Goal: Information Seeking & Learning: Check status

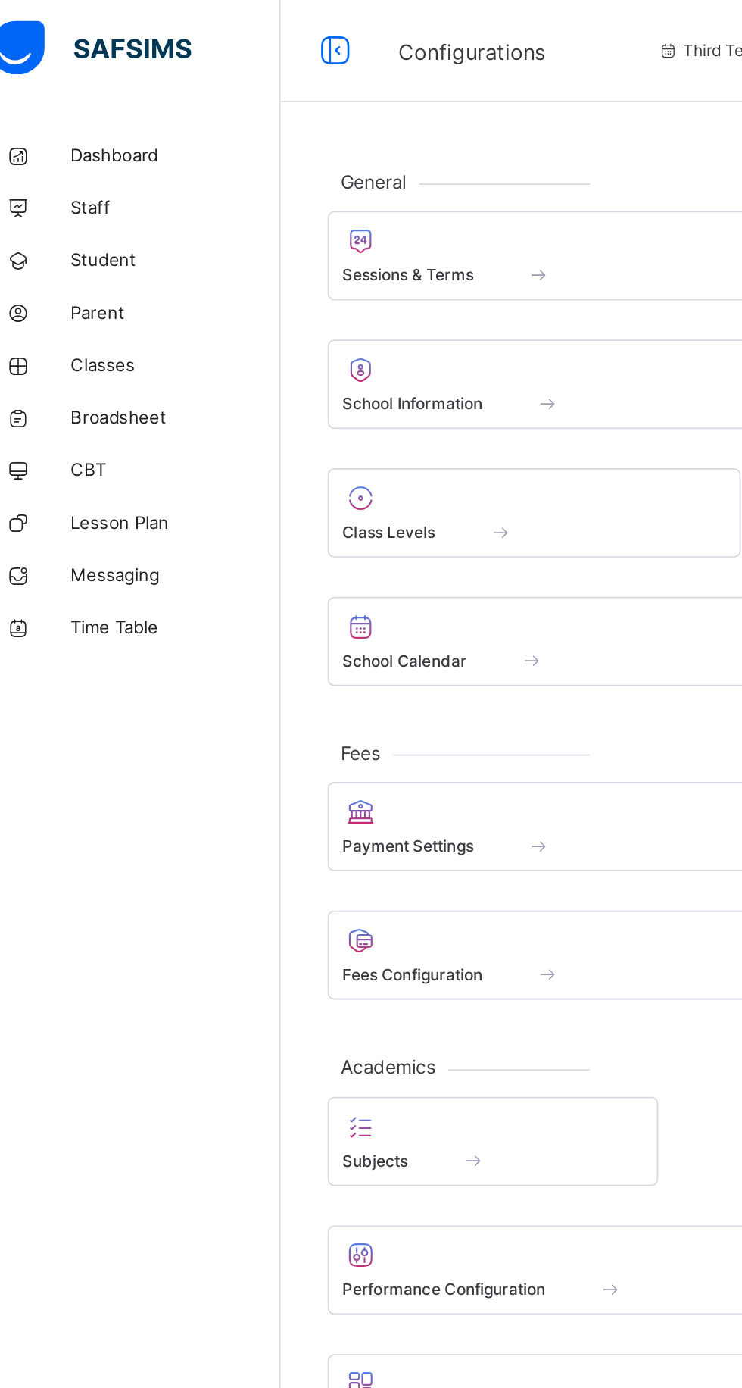
click at [108, 252] on link "Broadsheet" at bounding box center [91, 242] width 182 height 30
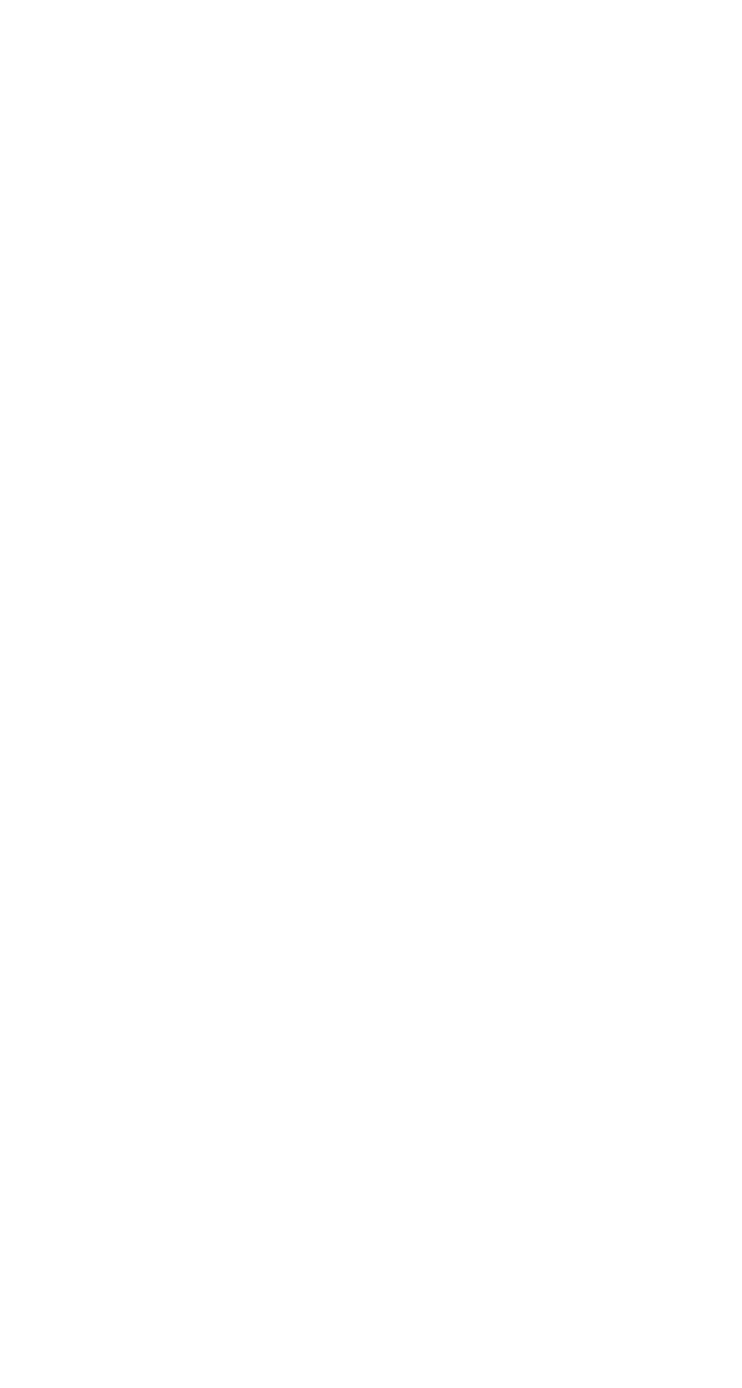
click at [588, 705] on span "View broadsheet" at bounding box center [564, 694] width 48 height 23
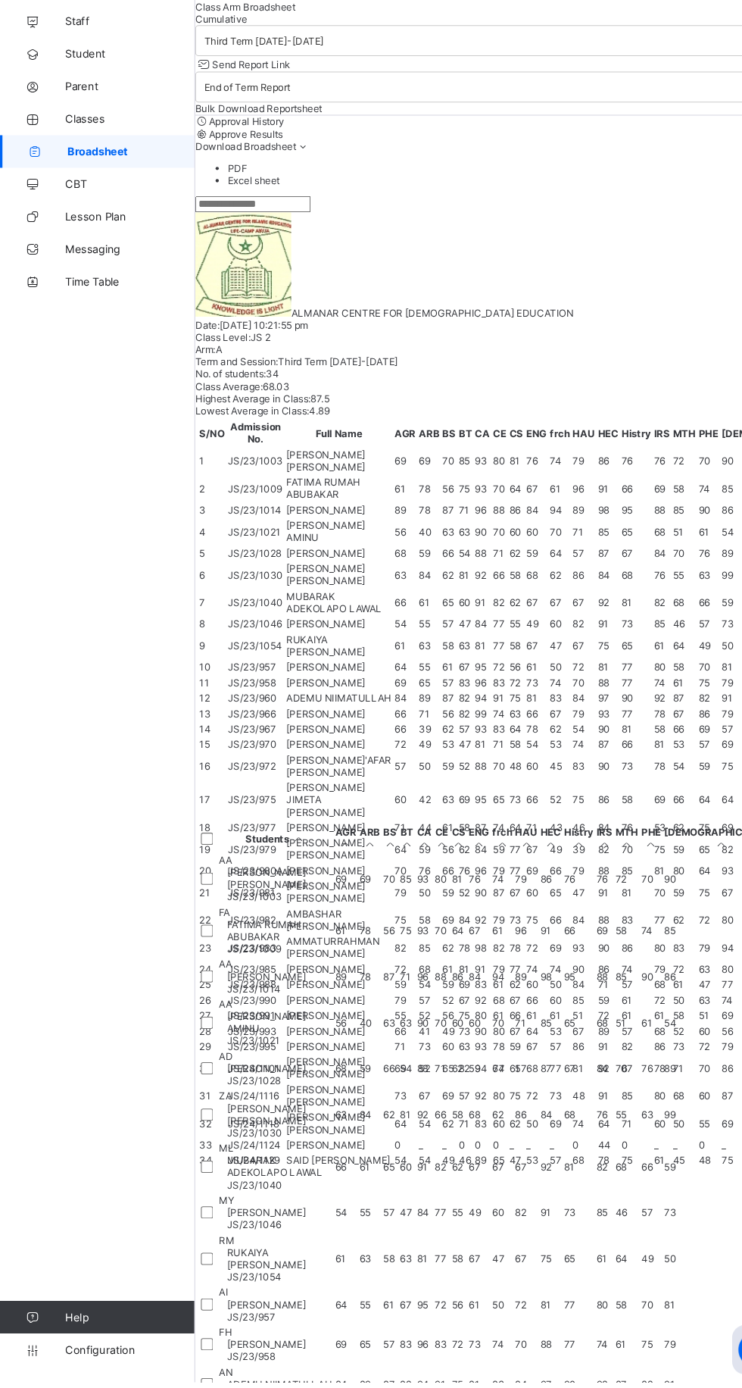
scroll to position [435, 0]
click at [355, 1298] on td "55" at bounding box center [344, 1316] width 20 height 36
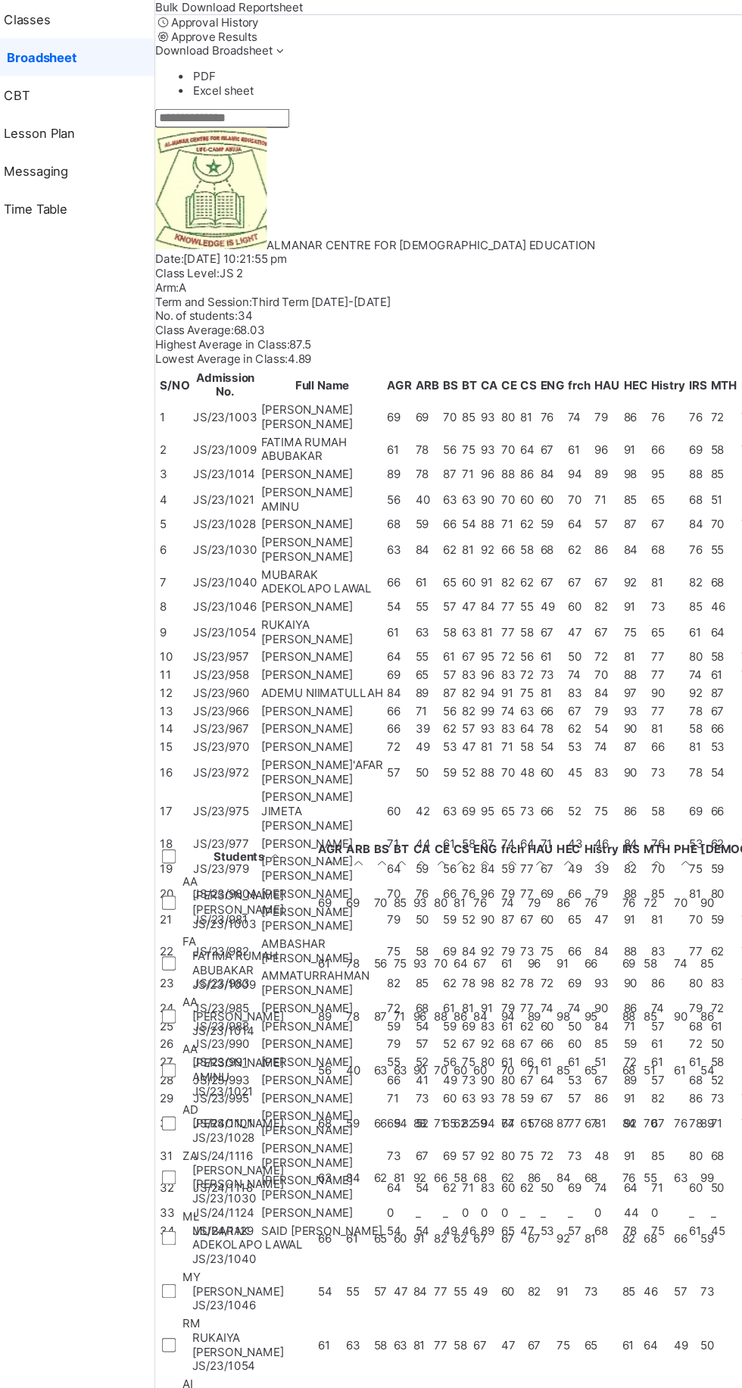
scroll to position [437, 2]
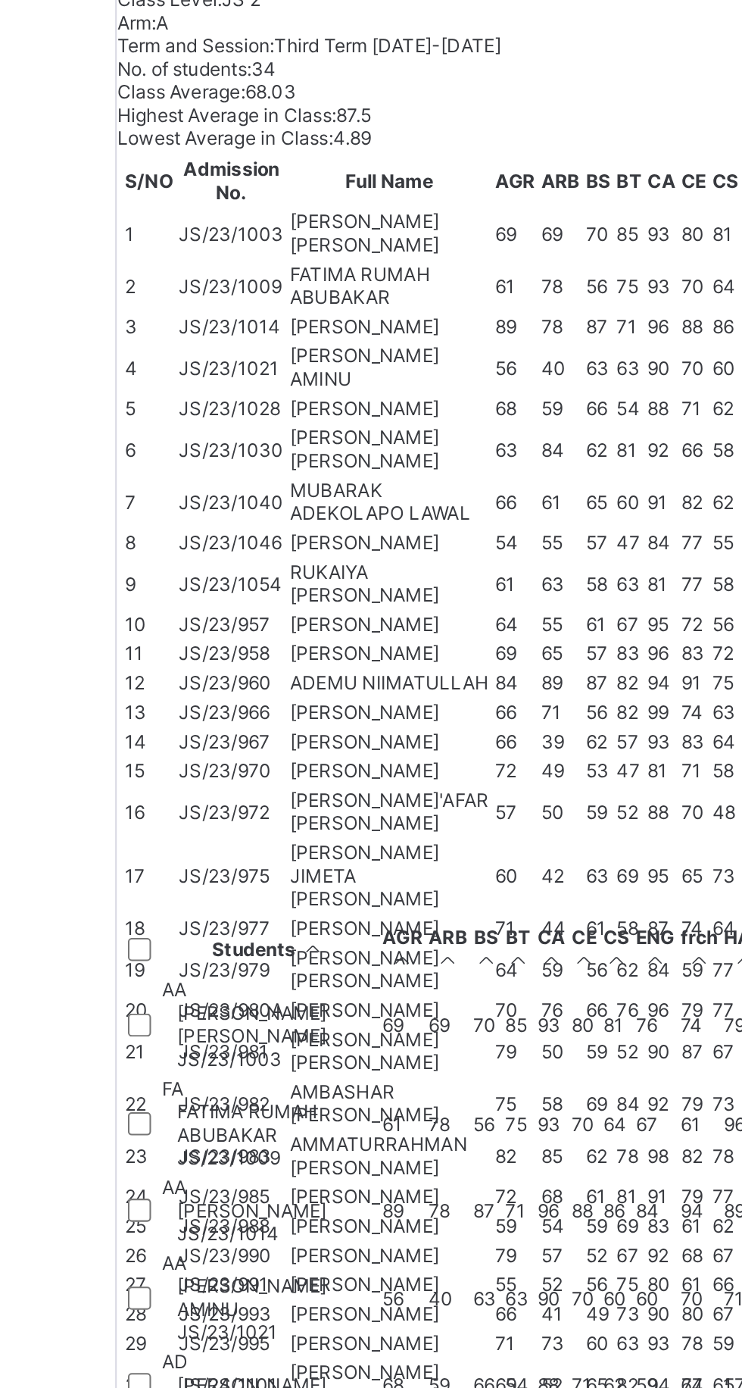
click at [309, 1384] on div "ADEMU NIIMATULLAH JS/23/960" at bounding box center [260, 1395] width 98 height 23
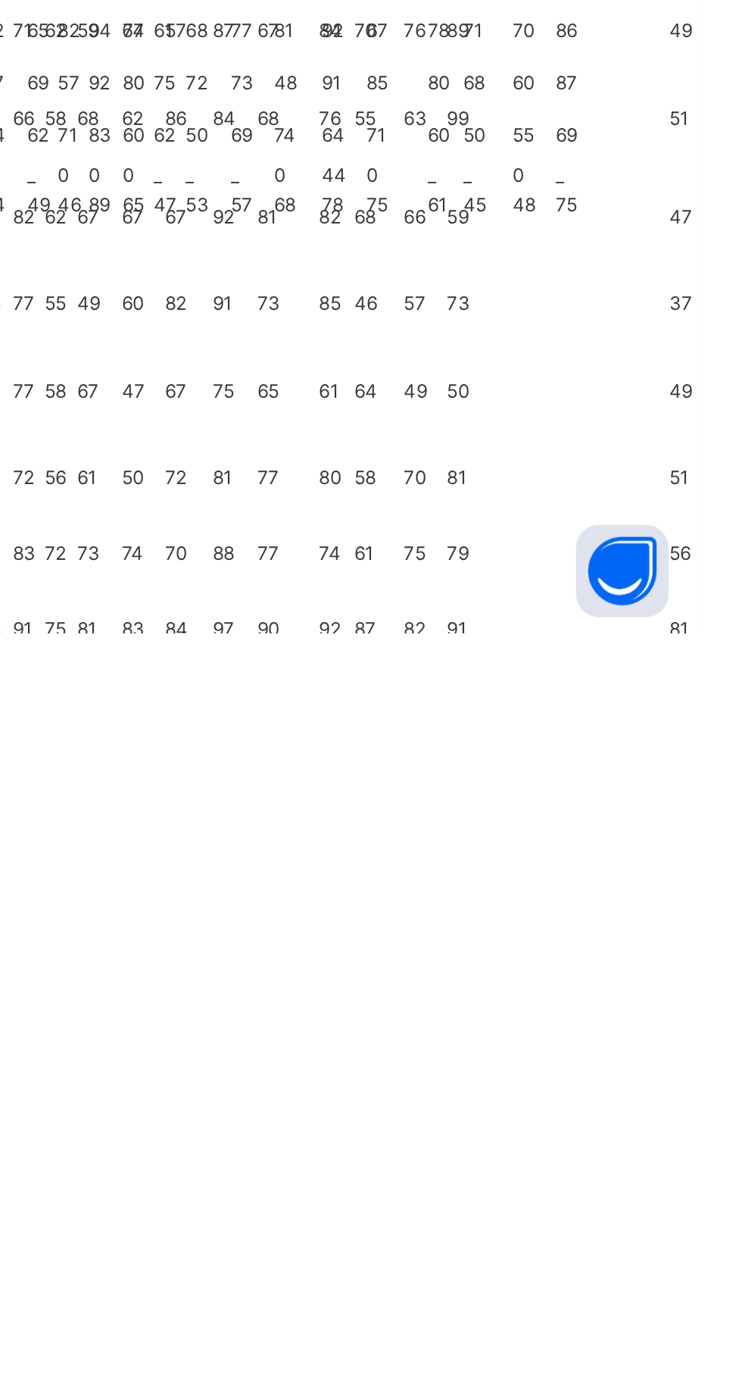
scroll to position [0, 0]
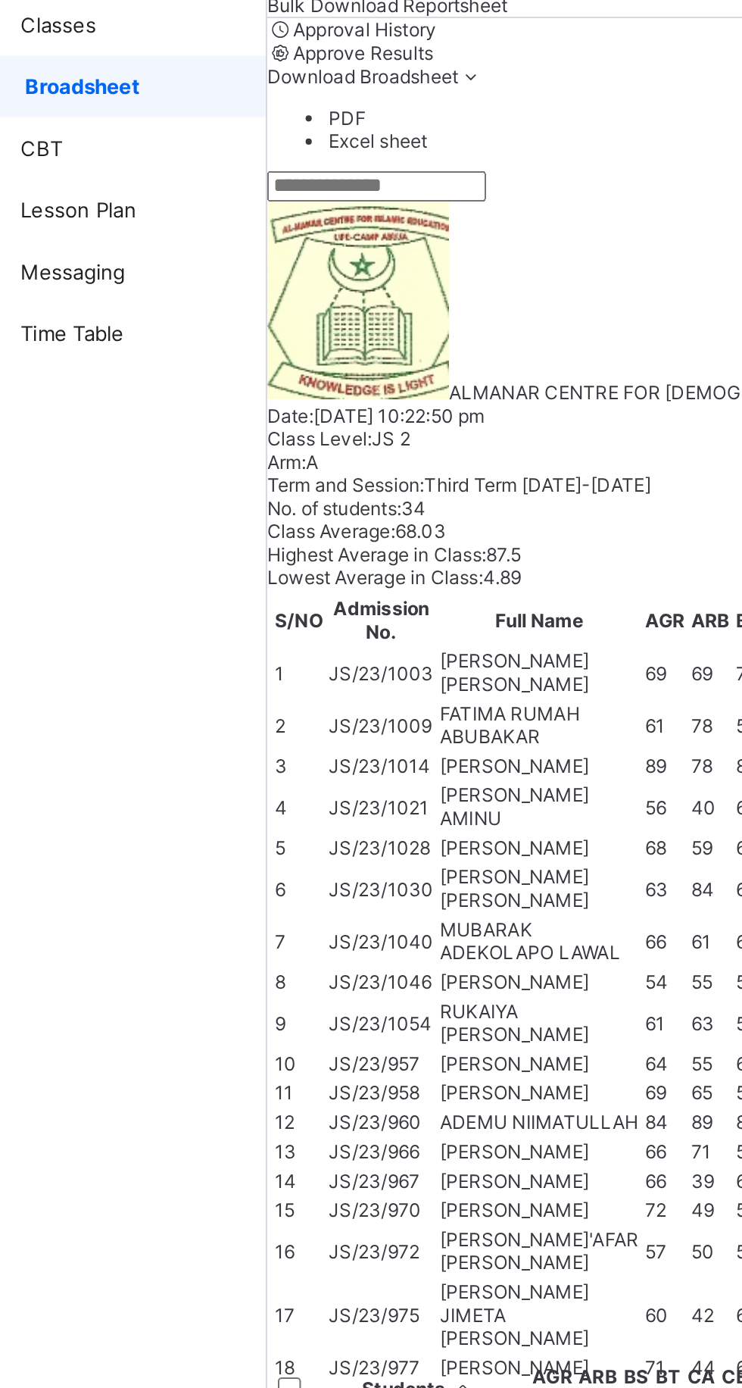
scroll to position [437, 281]
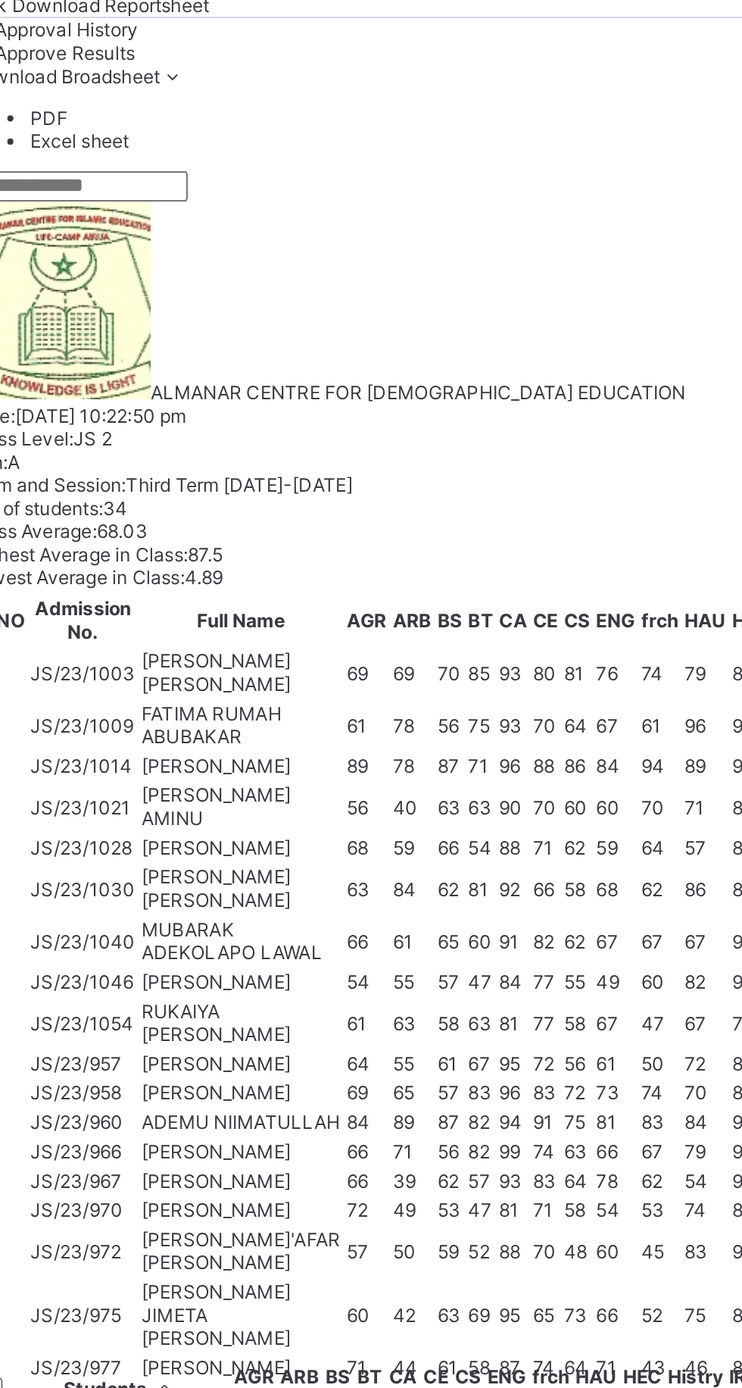
click at [310, 1298] on td "AI ABDULRAHMAN ADAM IBRAHIM JS/23/957" at bounding box center [256, 1316] width 107 height 36
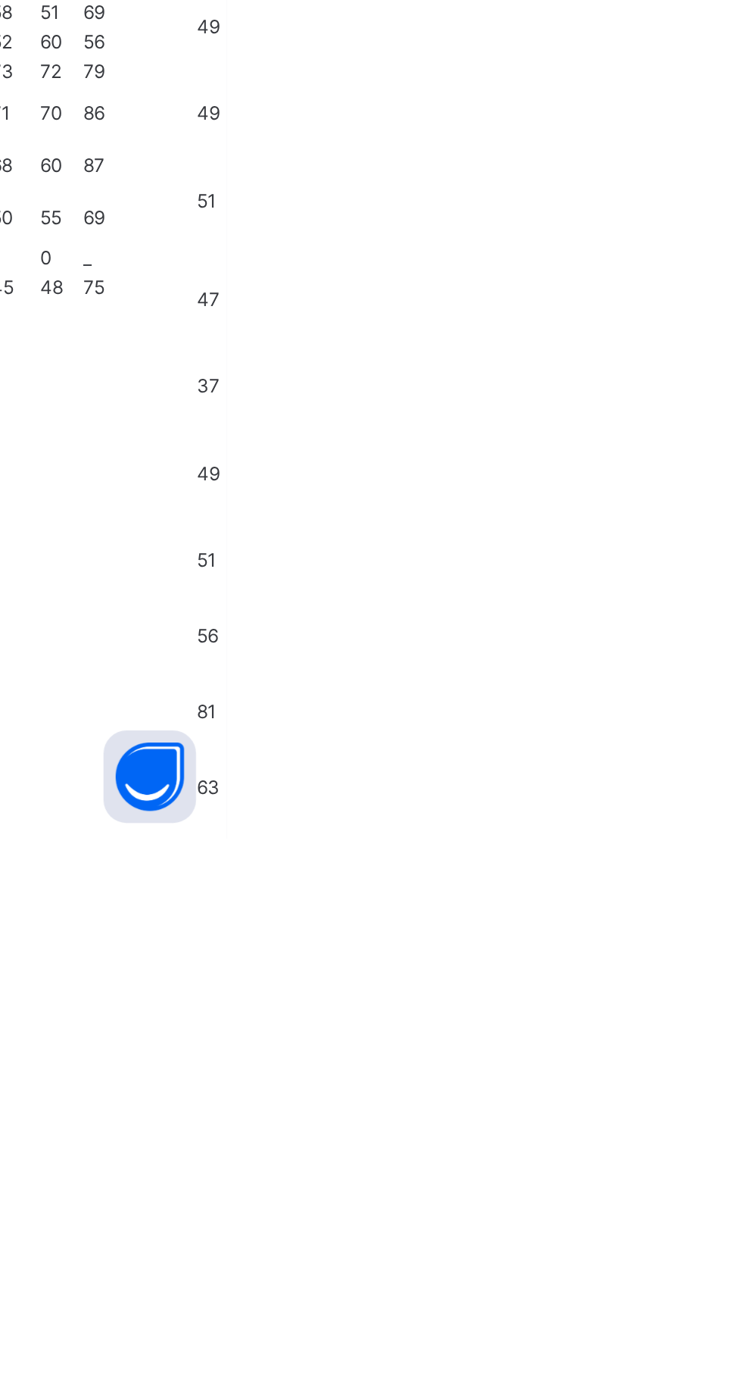
scroll to position [0, 0]
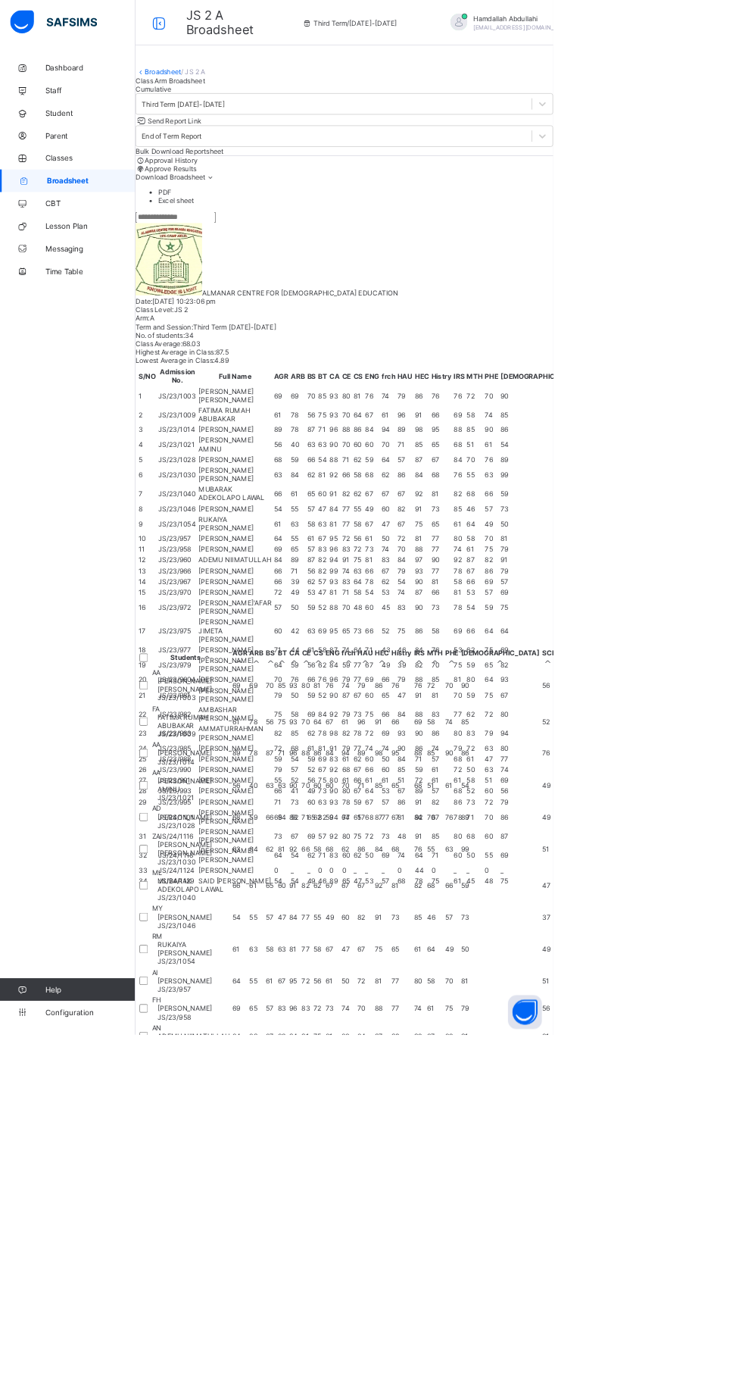
scroll to position [1211, 273]
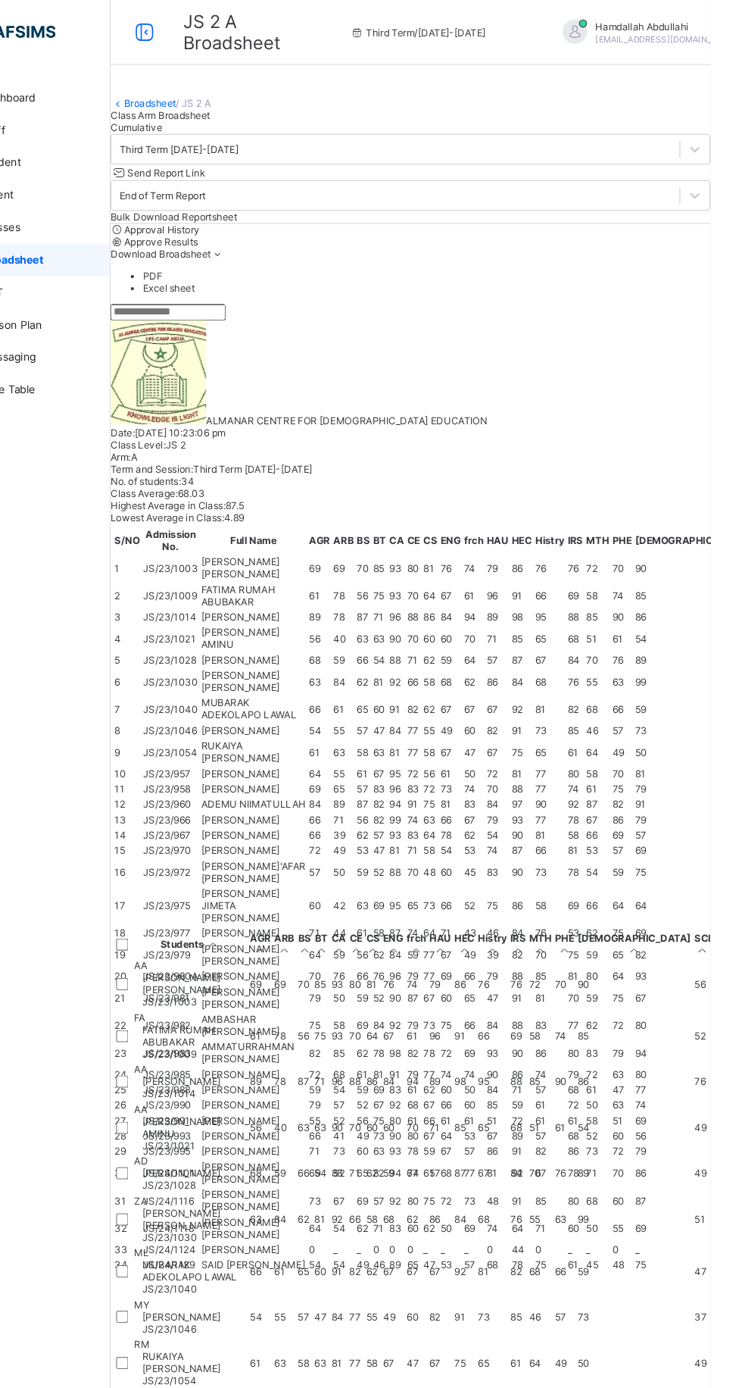
scroll to position [0, 273]
click at [211, 1016] on span at bounding box center [211, 1016] width 0 height 0
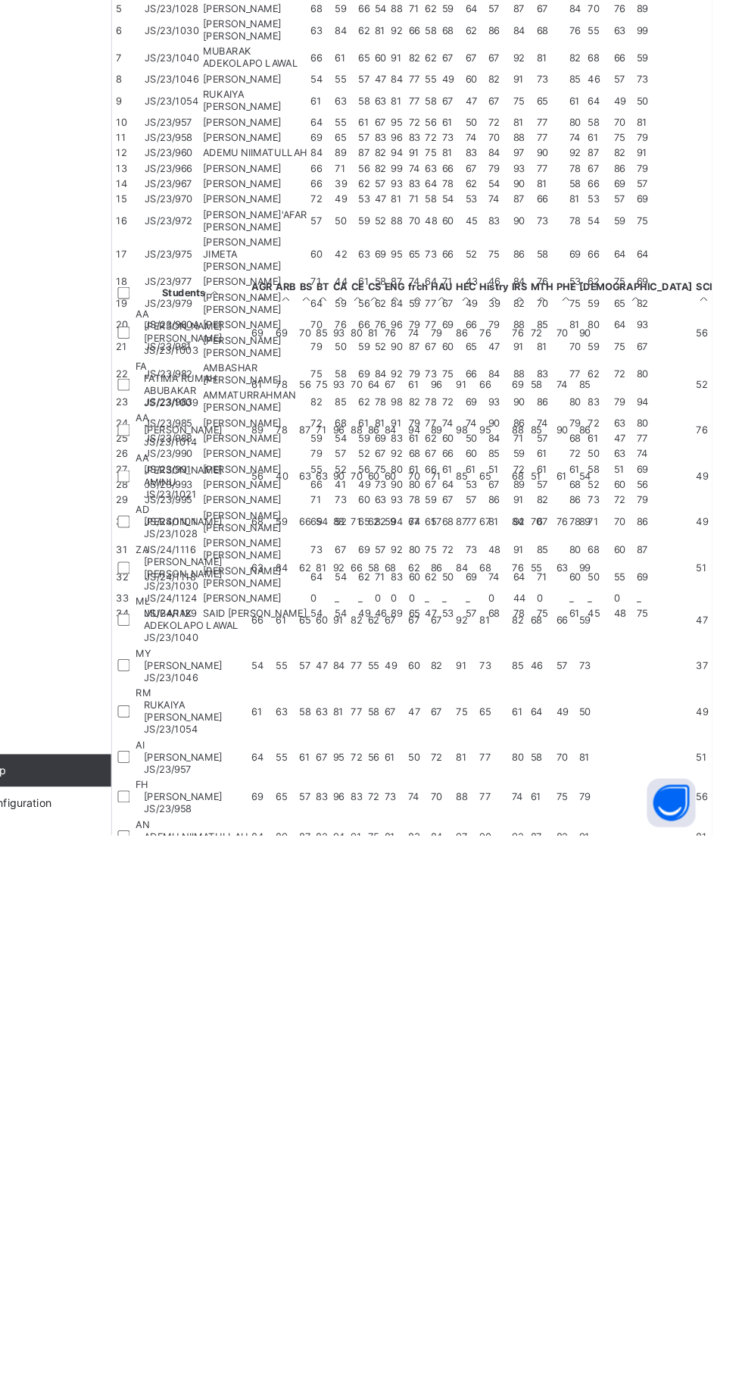
scroll to position [0, 0]
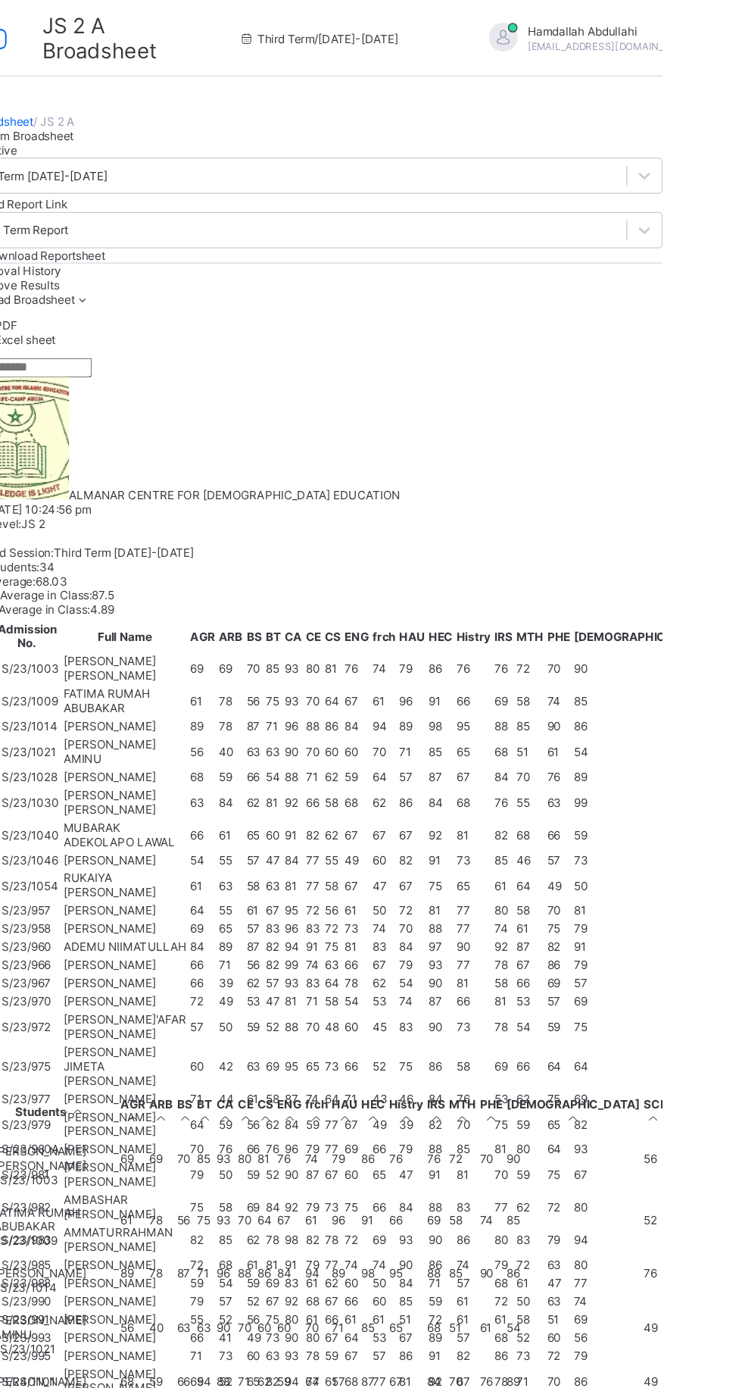
scroll to position [1544, 273]
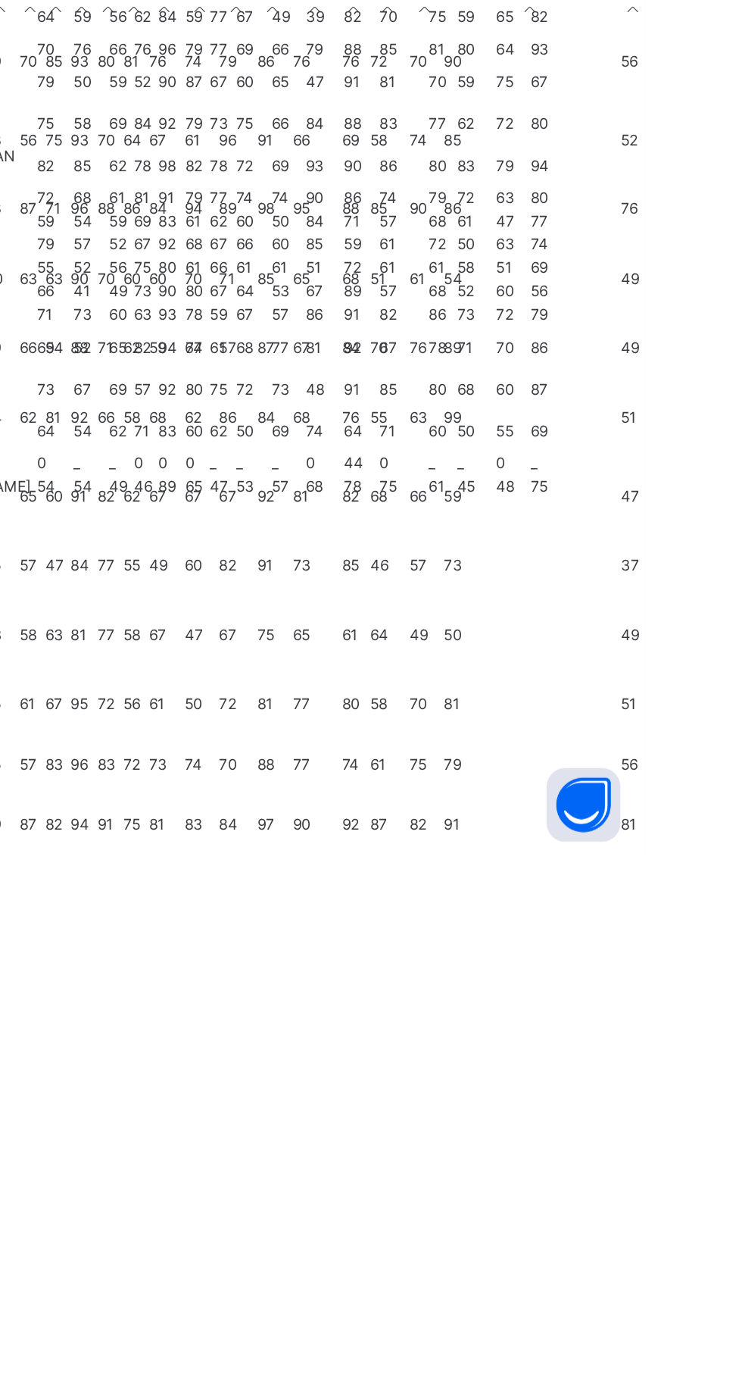
scroll to position [0, 0]
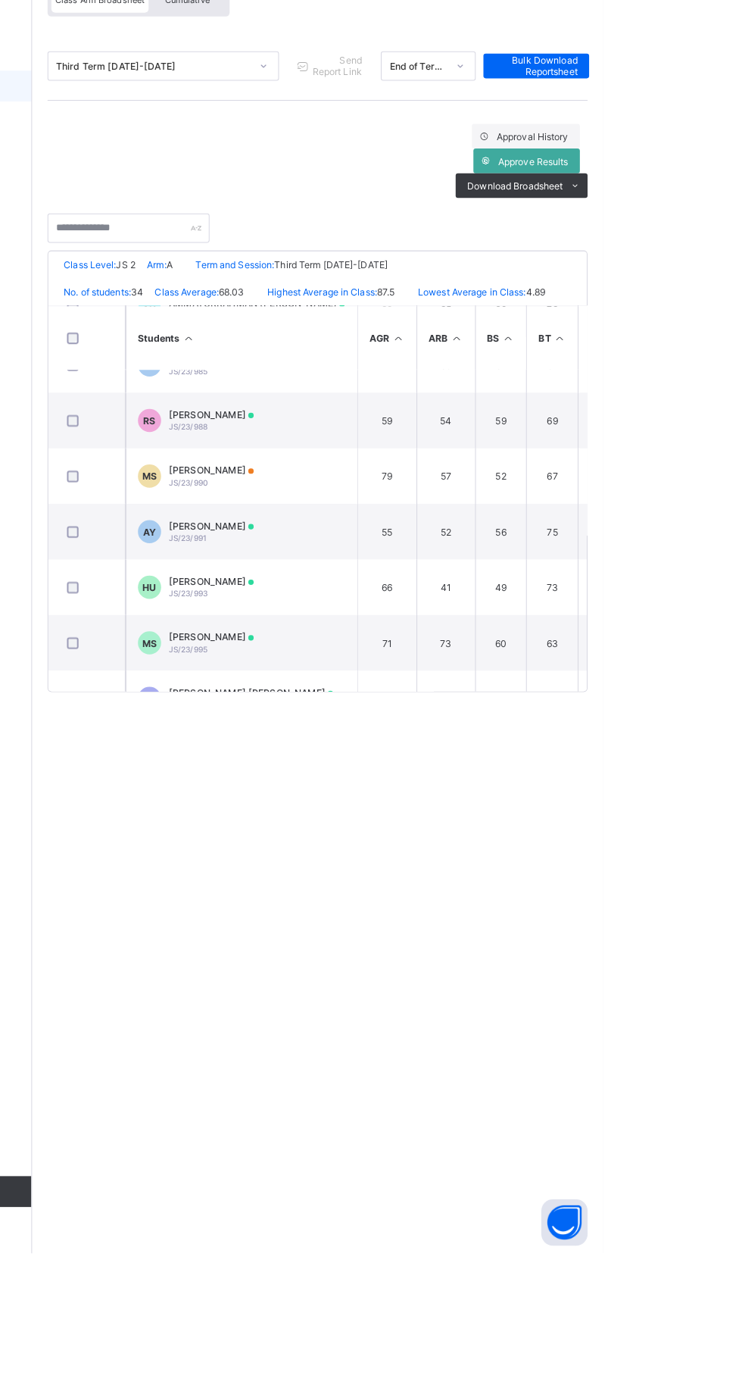
scroll to position [1544, 0]
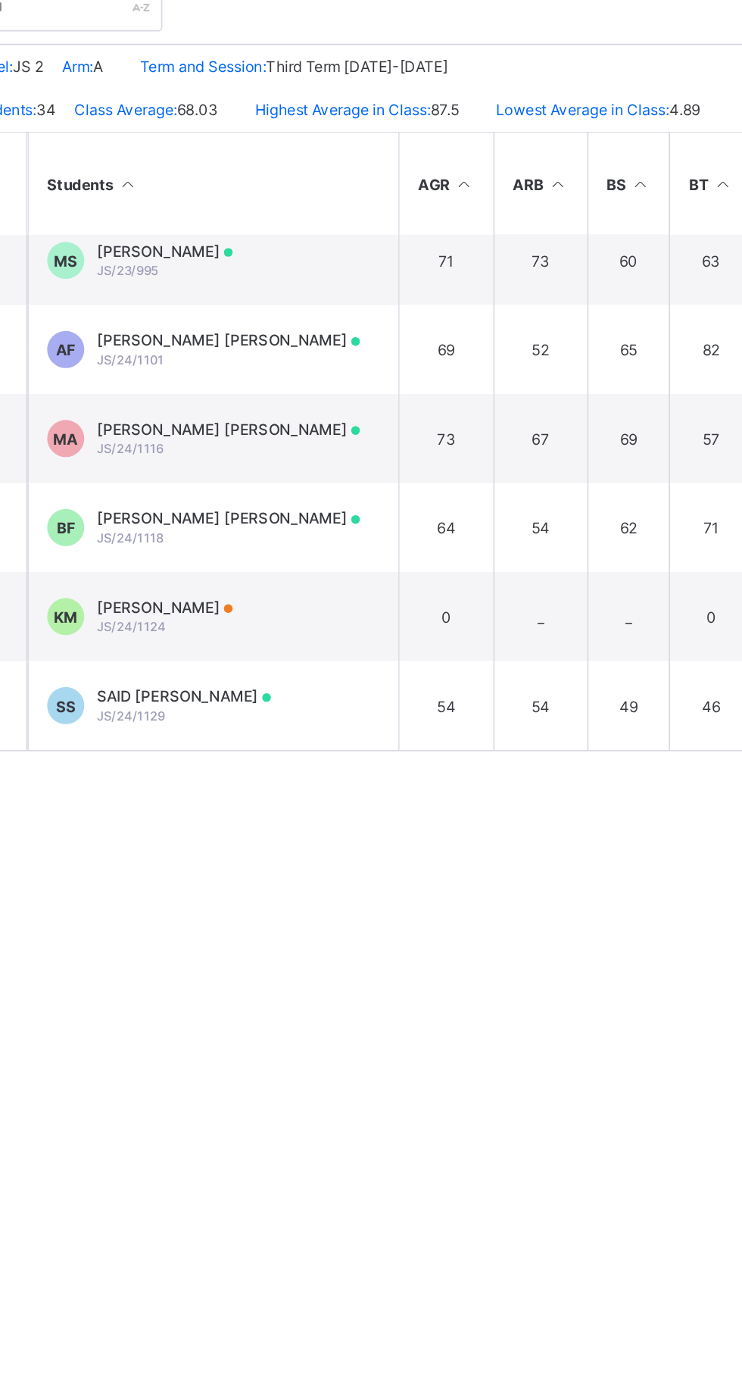
click at [421, 637] on td "MA Mustapha Aisha Aisha JS/24/1116" at bounding box center [386, 645] width 227 height 55
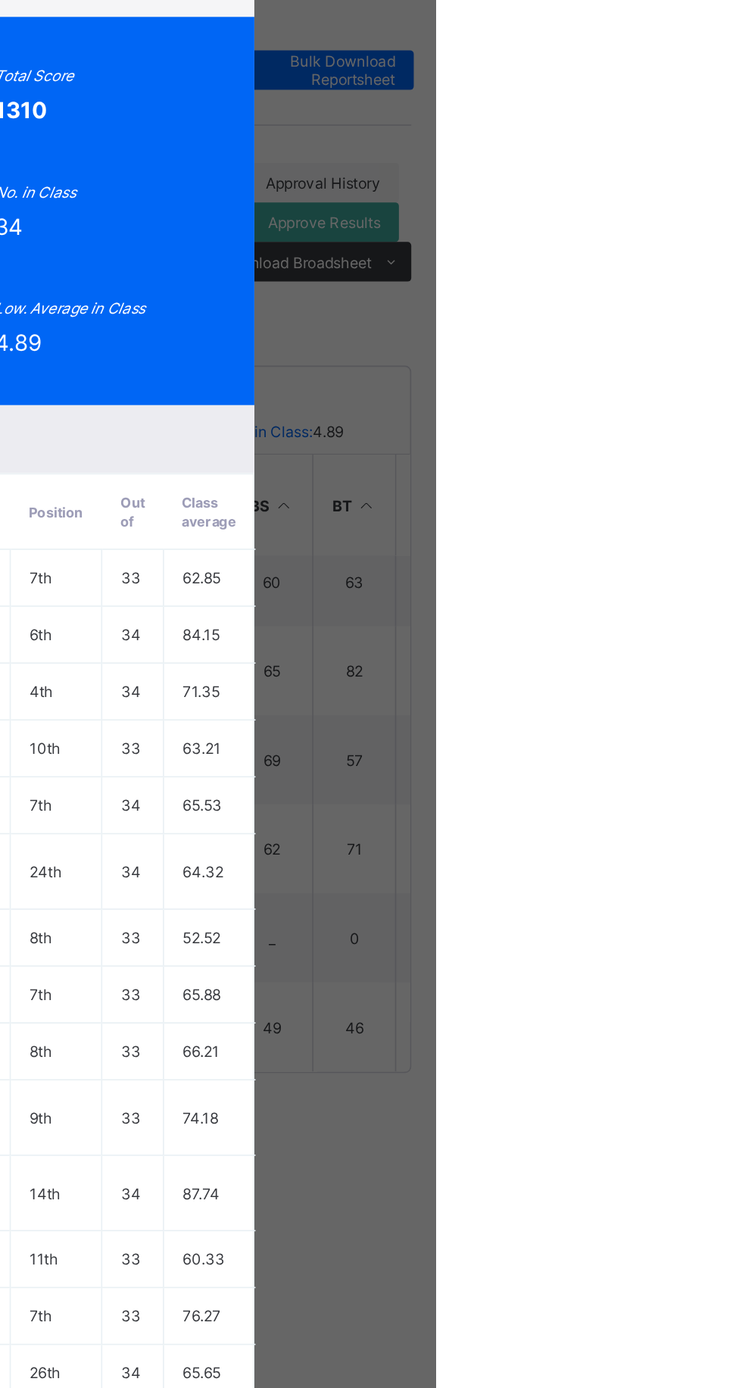
click at [611, 152] on span "View Reportsheet" at bounding box center [577, 140] width 67 height 23
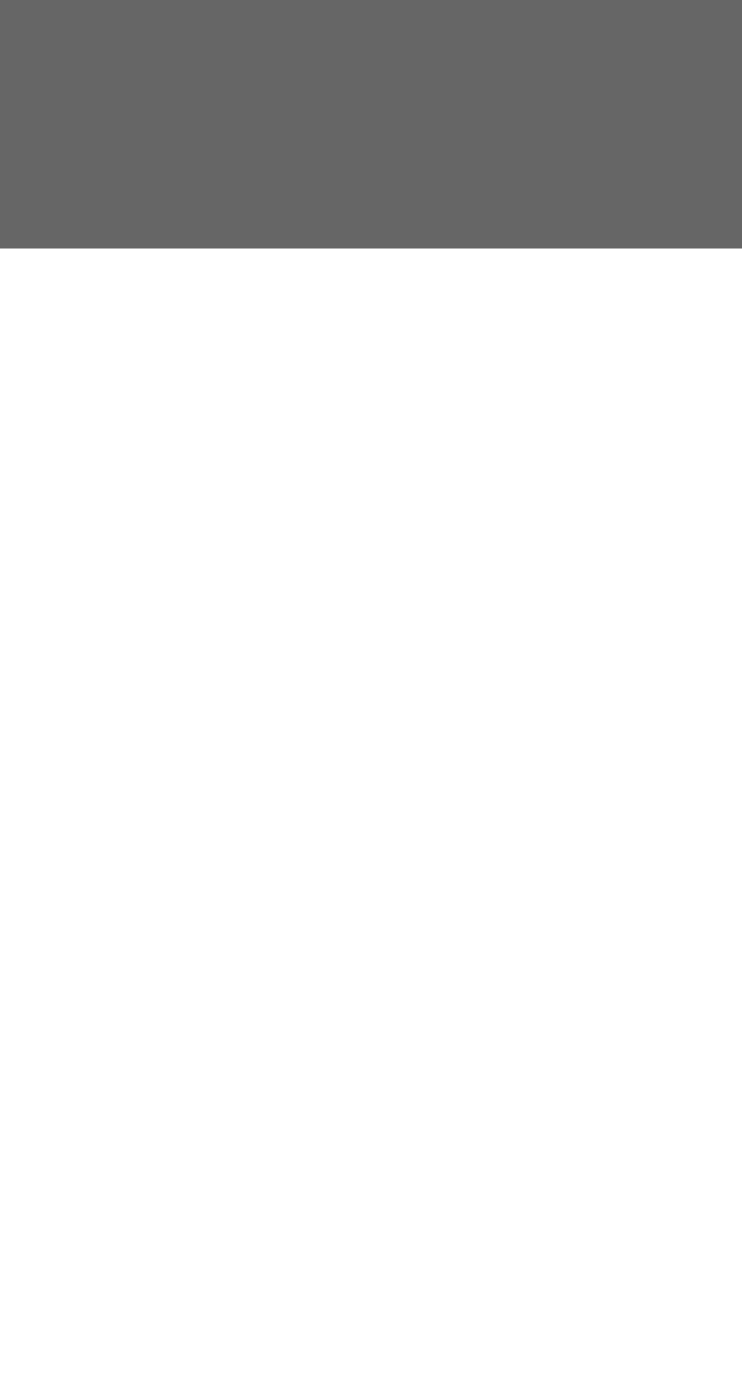
click at [463, 1276] on span "Close" at bounding box center [451, 1270] width 24 height 11
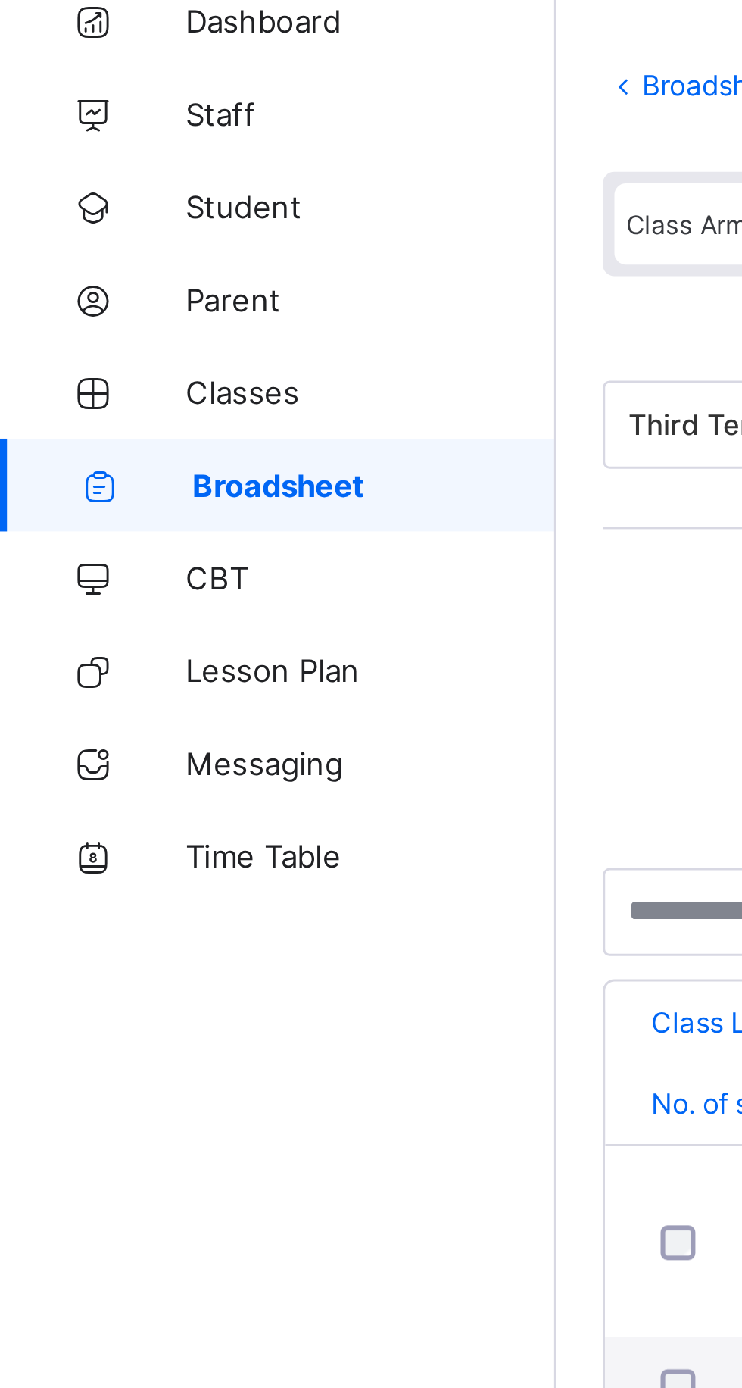
click at [109, 243] on span "Broadsheet" at bounding box center [122, 242] width 119 height 12
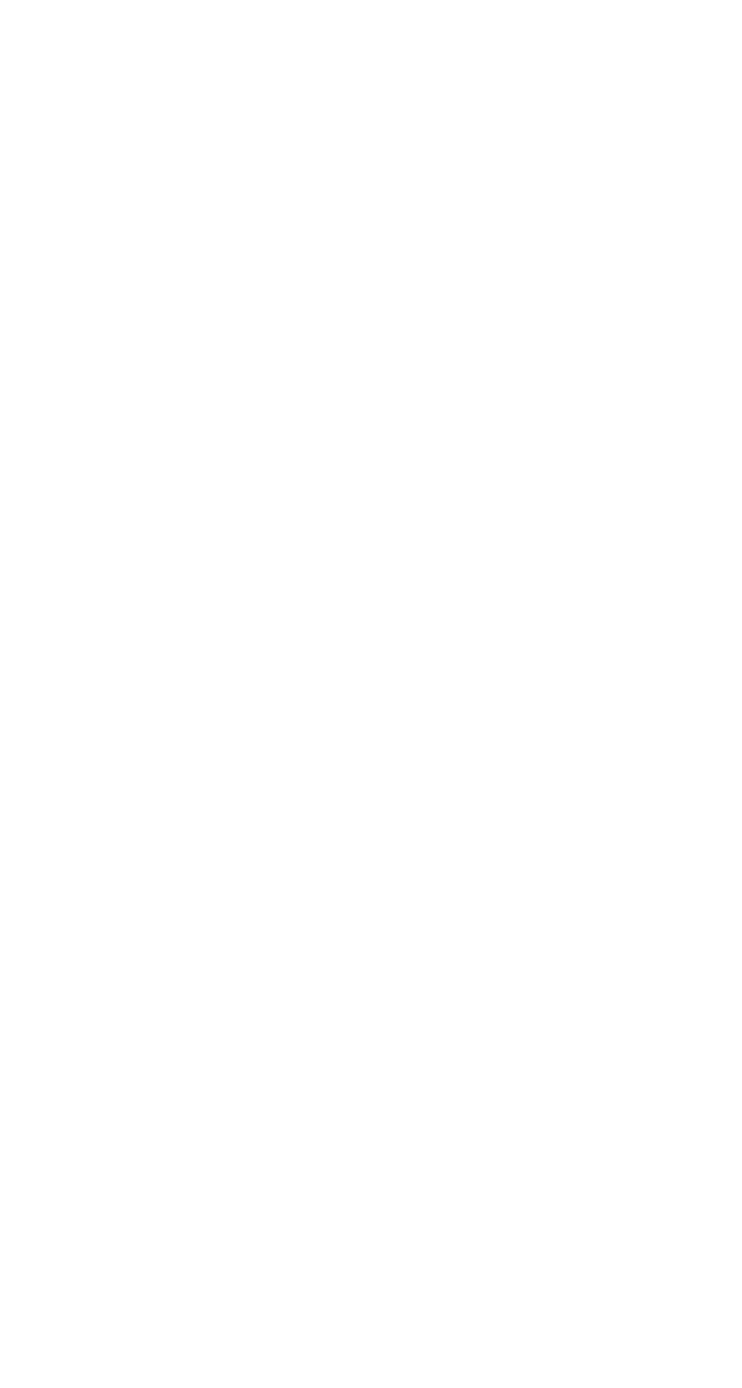
click at [545, 657] on span "View broadsheet" at bounding box center [522, 645] width 48 height 23
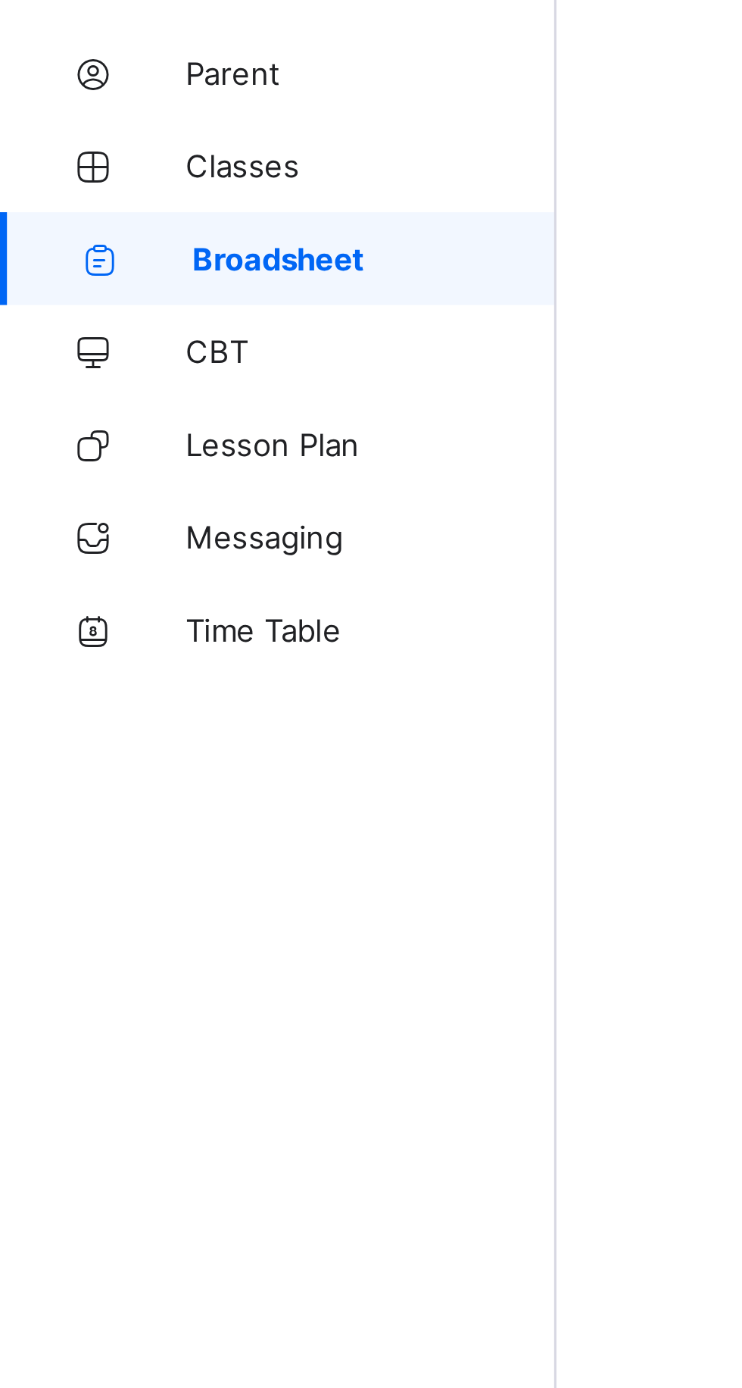
click at [114, 245] on span "Broadsheet" at bounding box center [122, 242] width 119 height 12
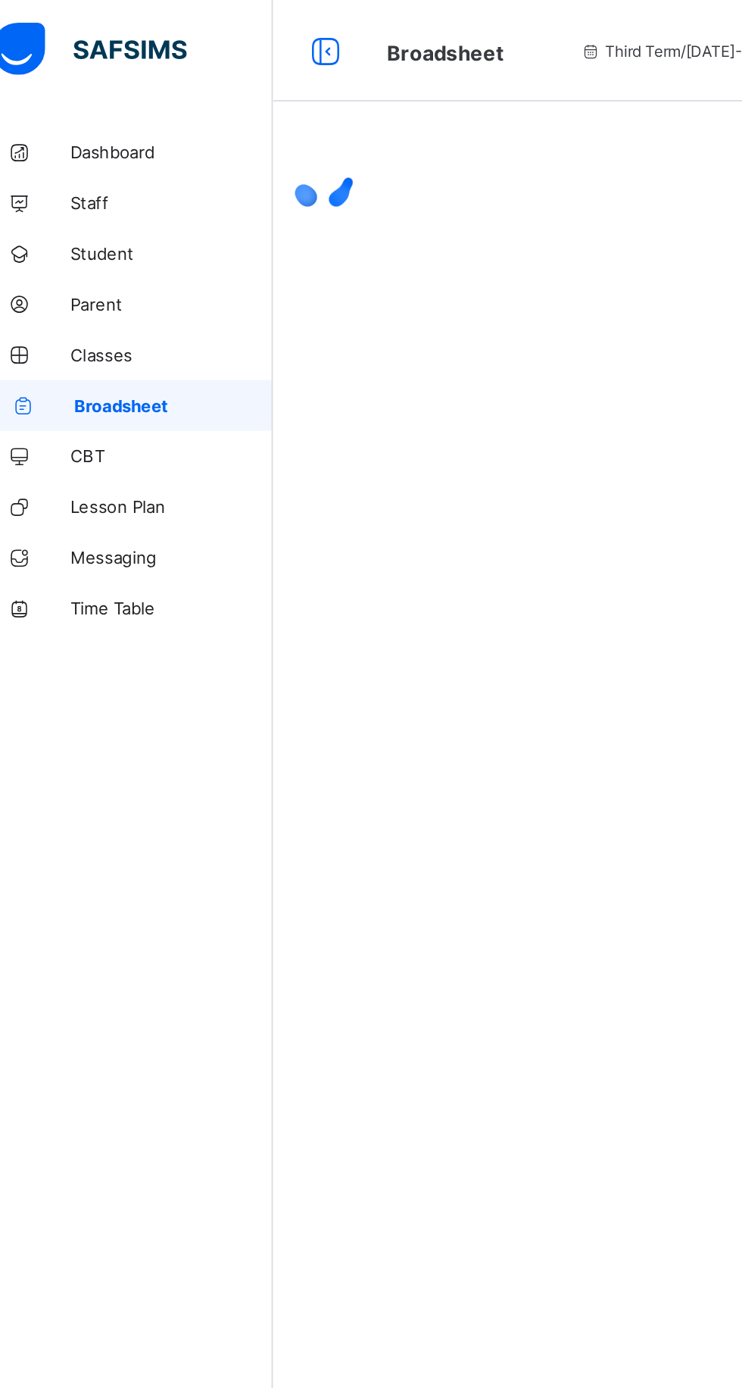
click at [82, 186] on span "Parent" at bounding box center [121, 182] width 121 height 12
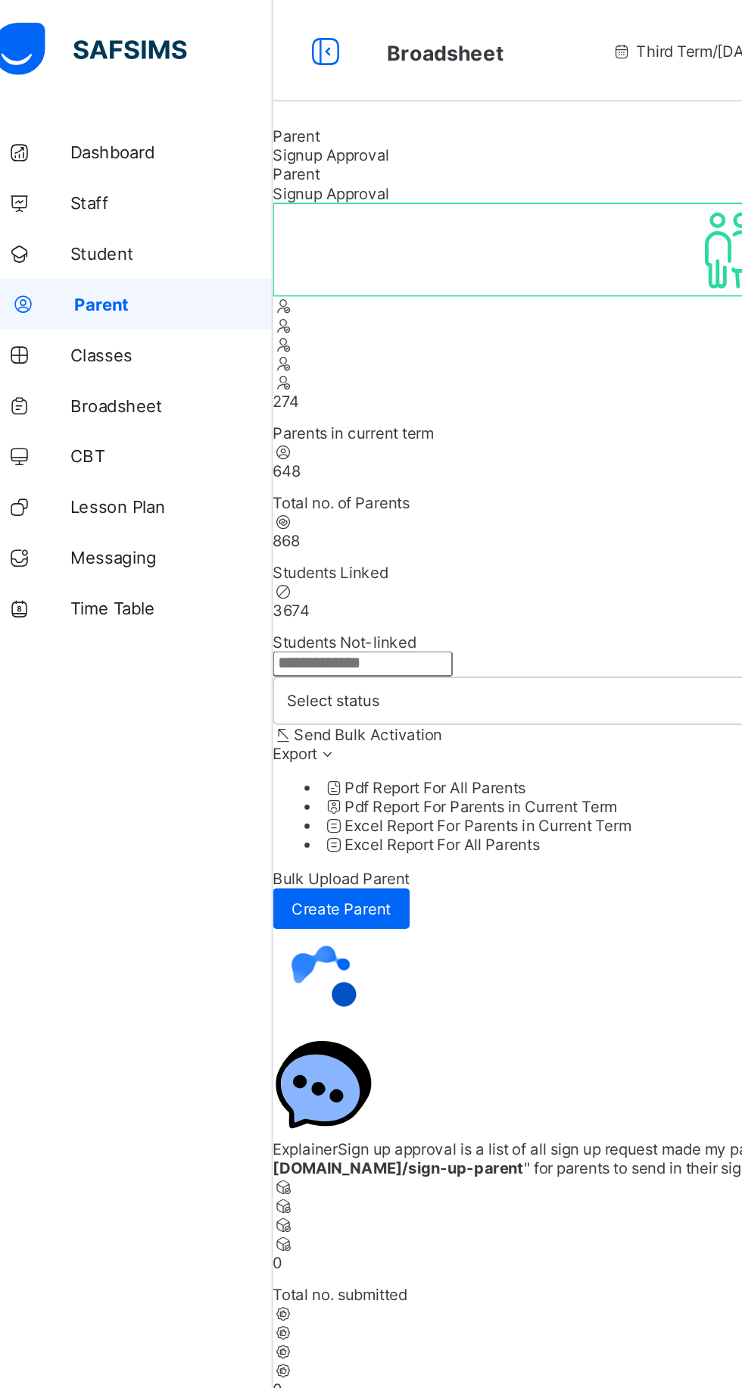
click at [107, 239] on span "Broadsheet" at bounding box center [121, 242] width 121 height 12
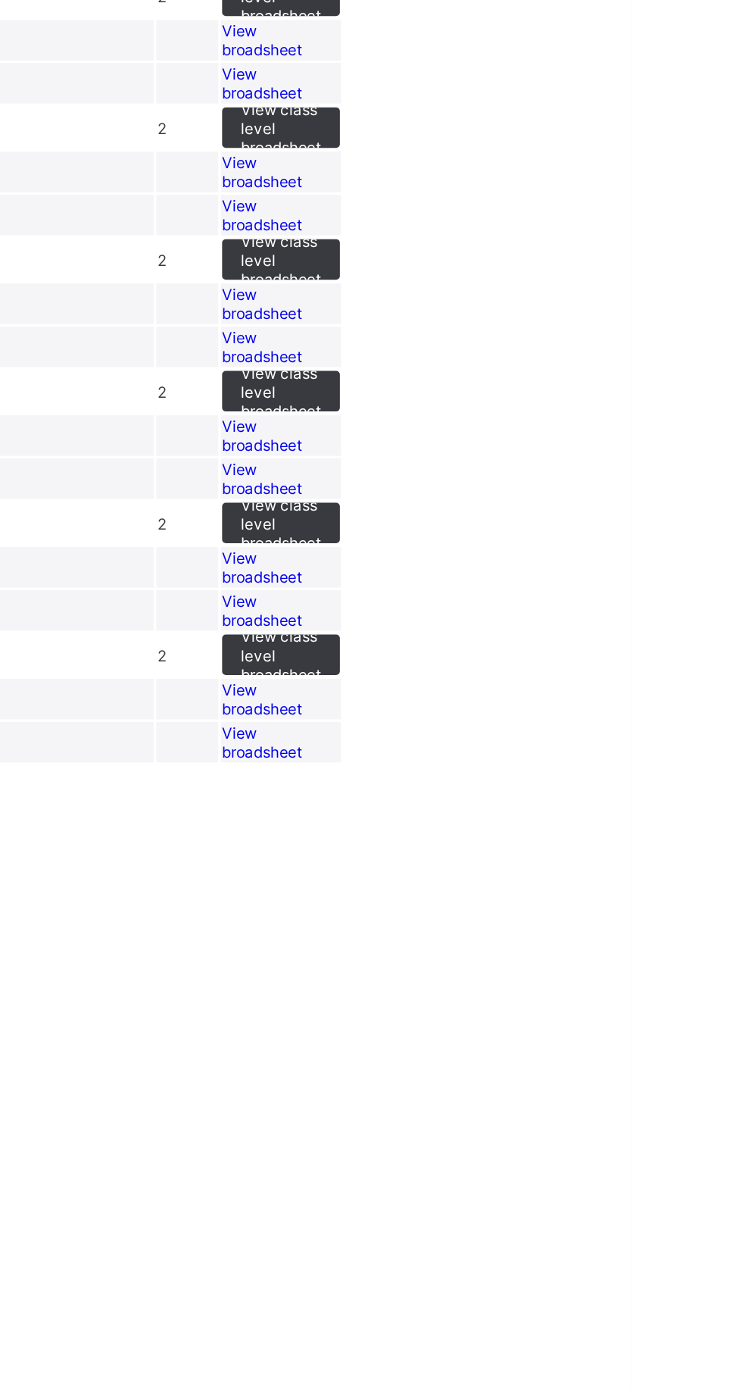
click at [545, 420] on span "View broadsheet" at bounding box center [522, 409] width 48 height 23
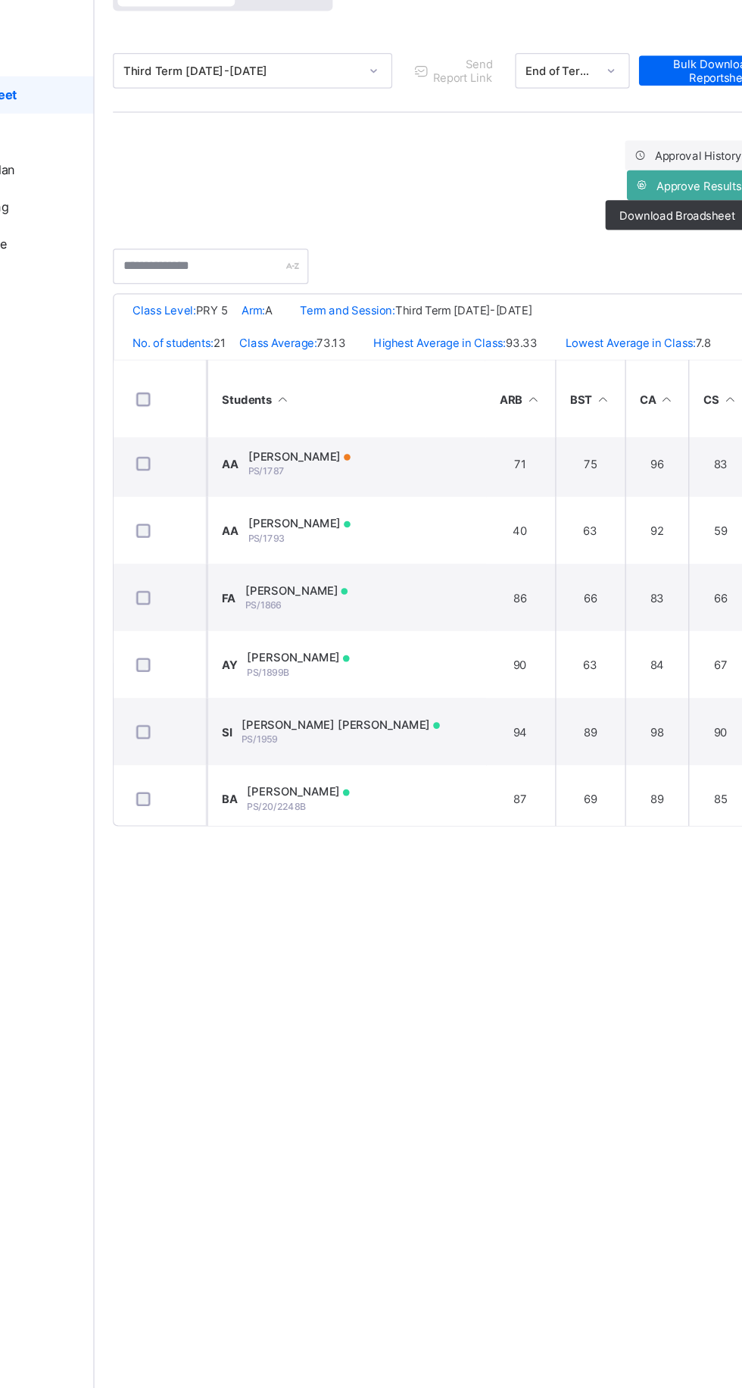
scroll to position [222, 2]
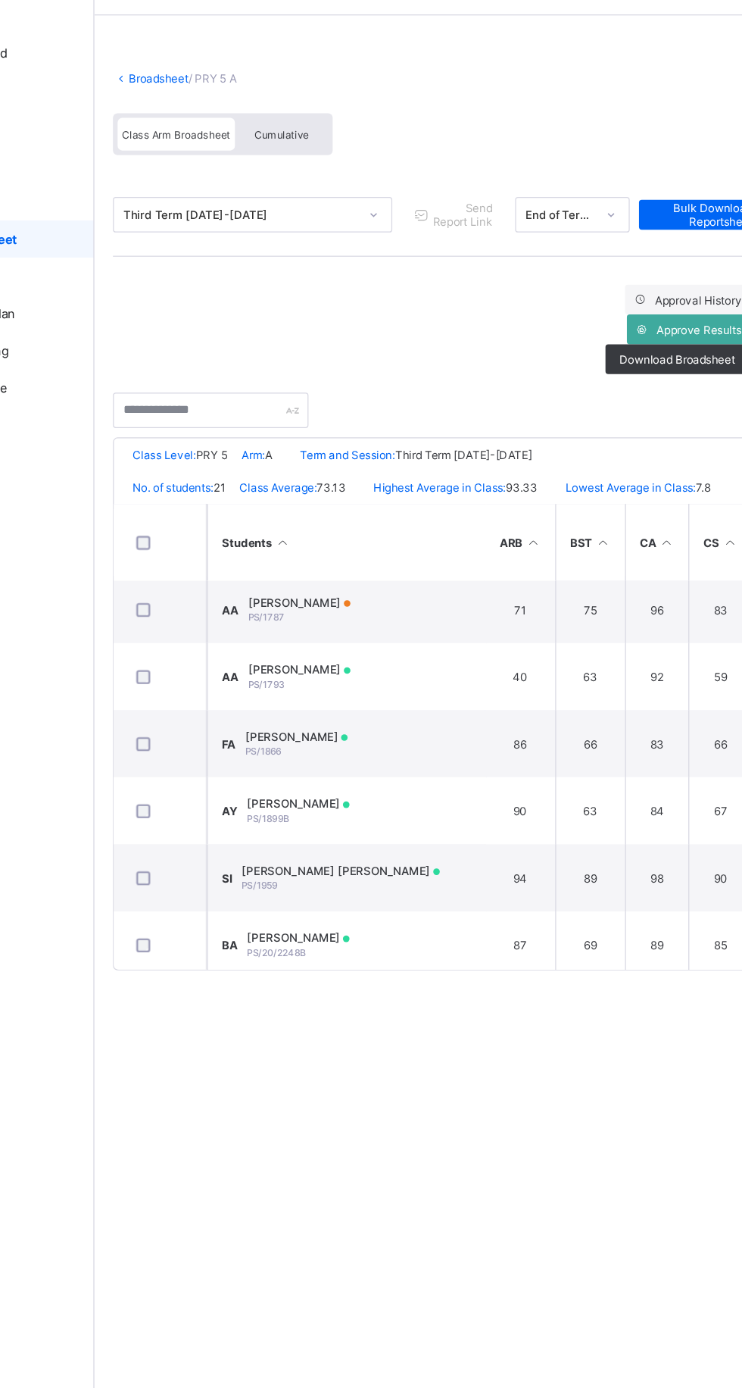
click at [388, 655] on div "FATEEMAH BUSOLA ABDURRASHEED PS/1866" at bounding box center [346, 653] width 83 height 23
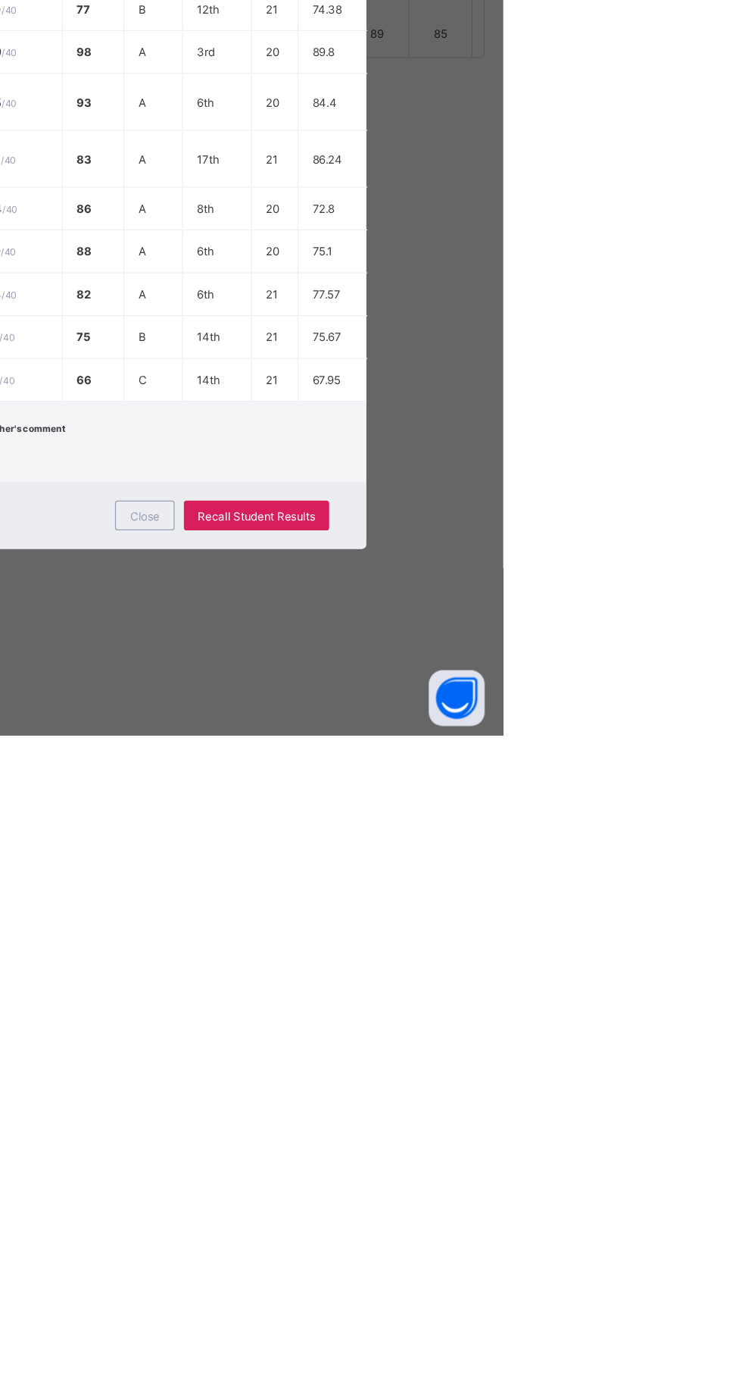
click at [475, 1221] on div "Close" at bounding box center [450, 1209] width 48 height 24
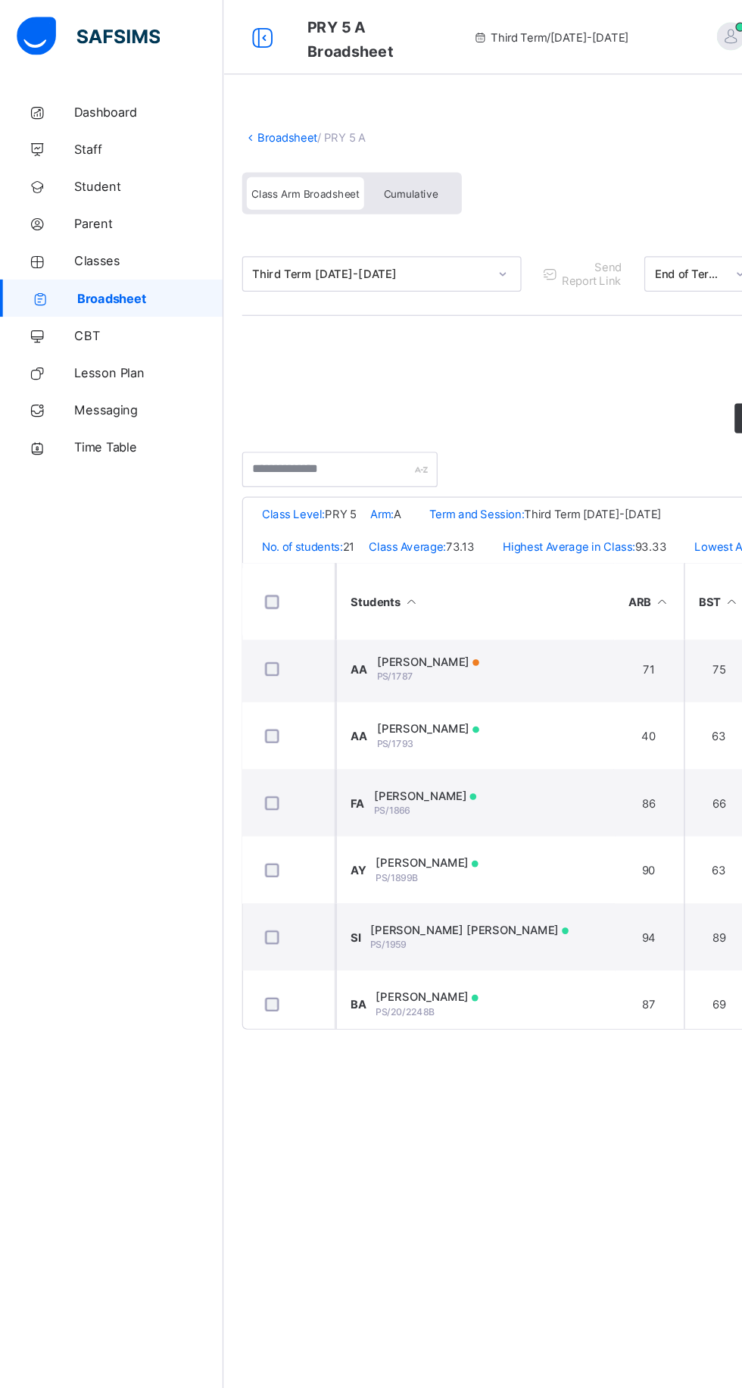
scroll to position [0, 0]
click at [92, 248] on span "Broadsheet" at bounding box center [122, 242] width 119 height 12
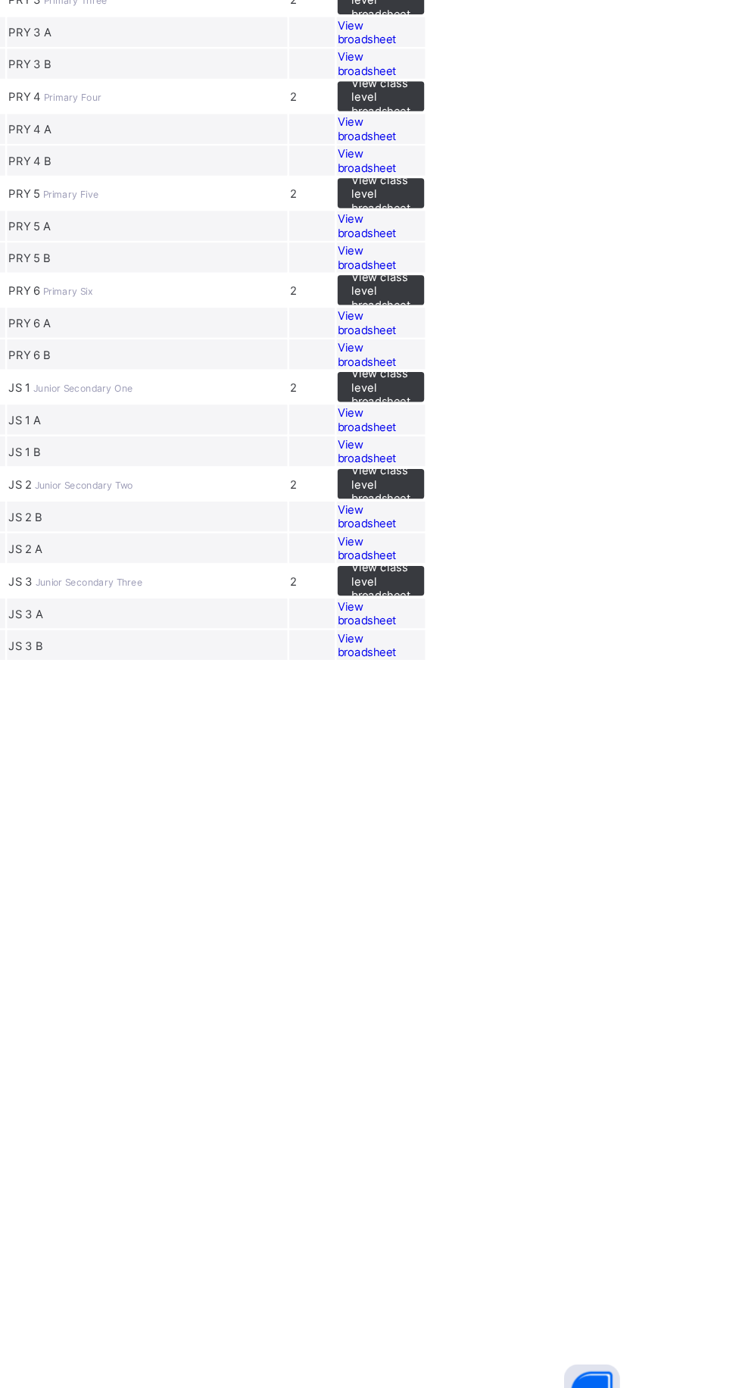
click at [545, 367] on span "View broadsheet" at bounding box center [522, 356] width 48 height 23
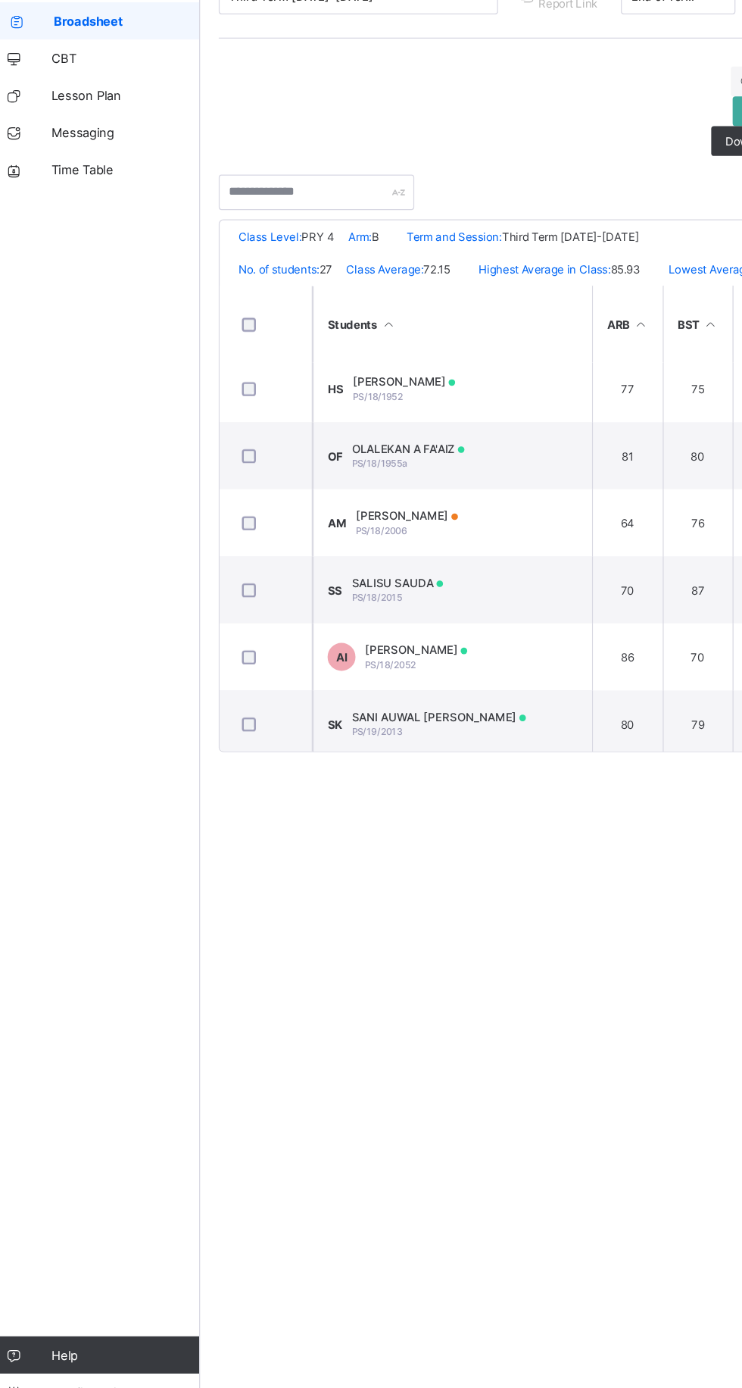
scroll to position [172, 0]
click at [439, 598] on td "OF OLALEKAN A FA'AIZ PS/18/1955a" at bounding box center [386, 594] width 227 height 55
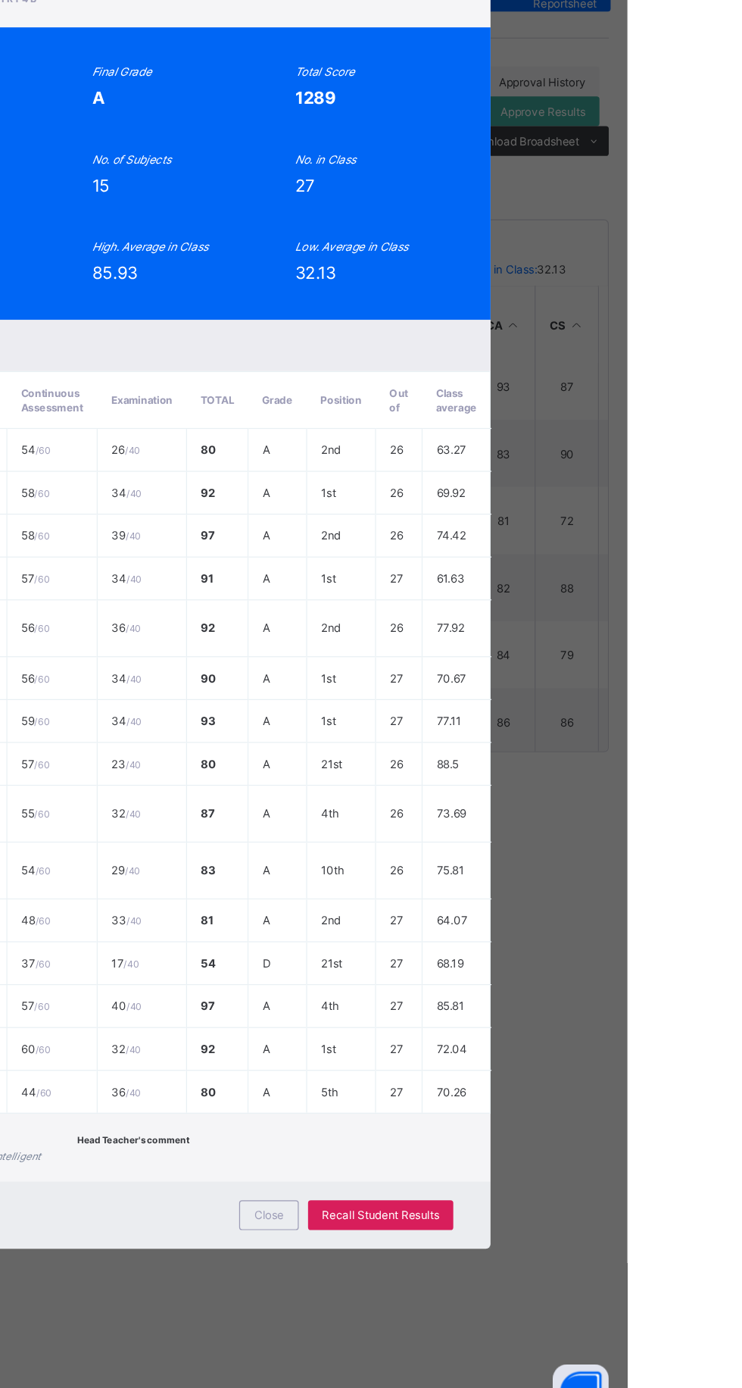
click at [589, 209] on span "View Reportsheet" at bounding box center [556, 197] width 67 height 23
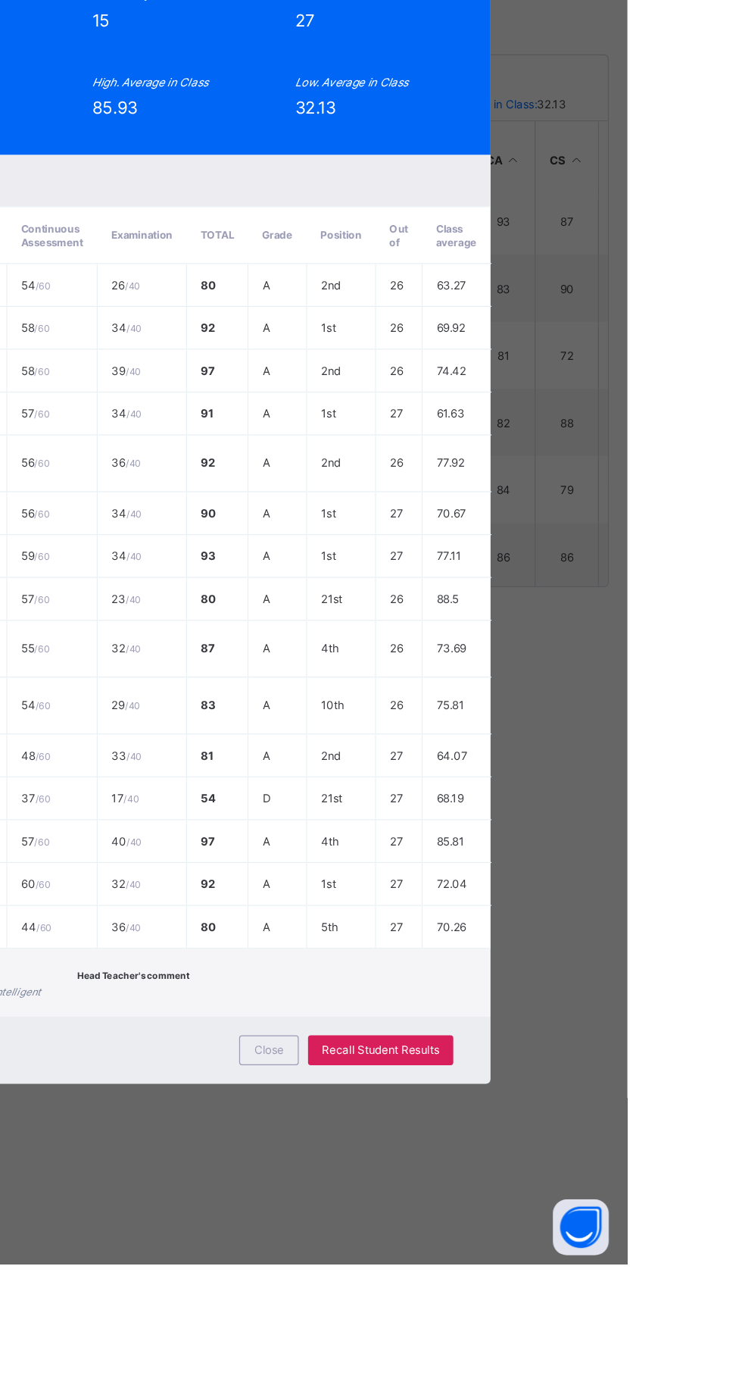
scroll to position [0, 0]
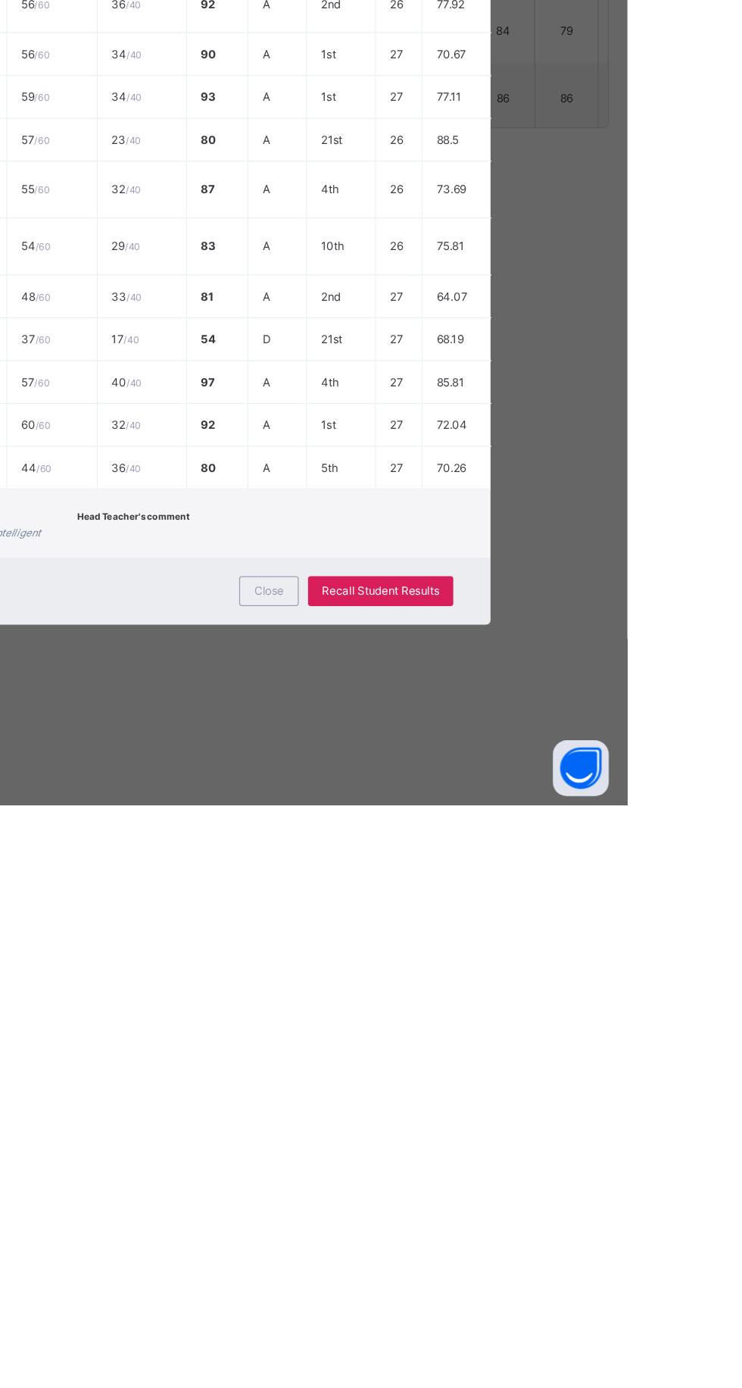
click at [475, 1226] on div "Close" at bounding box center [450, 1213] width 48 height 24
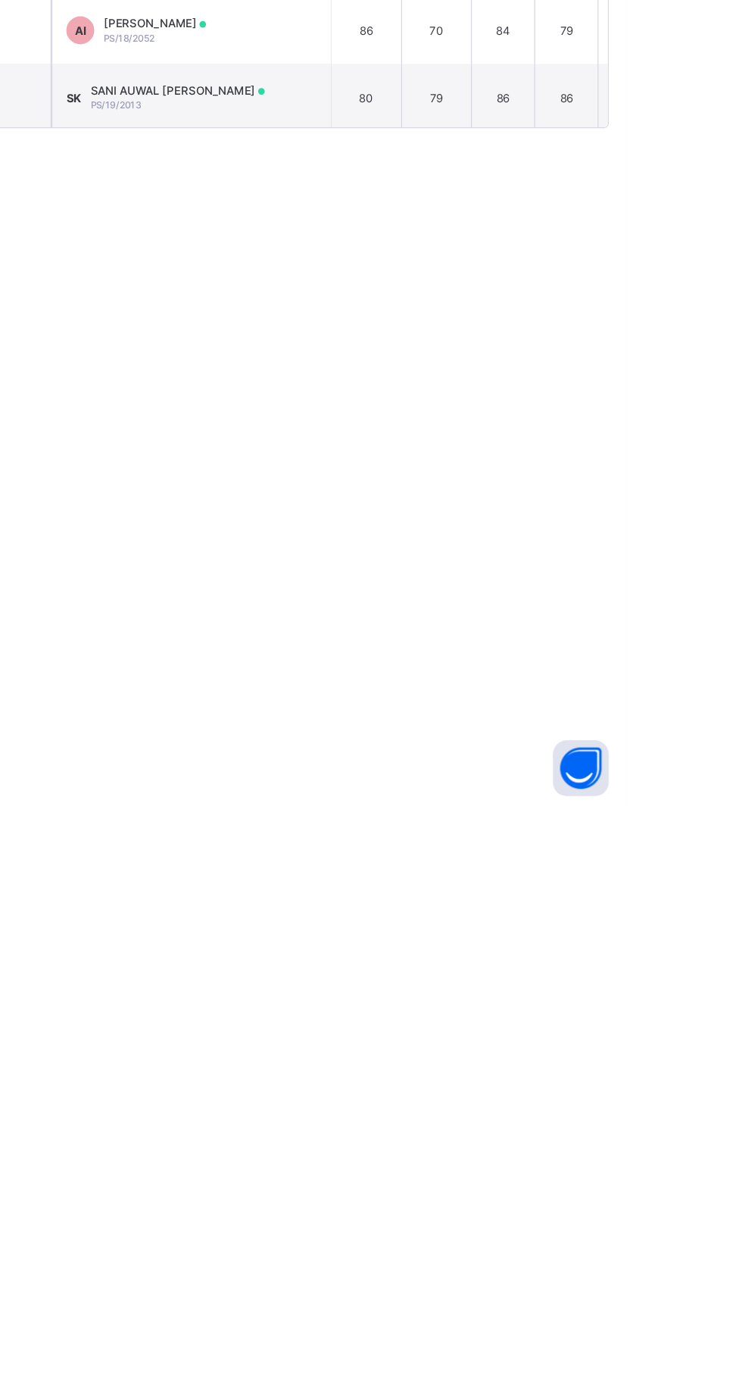
click at [373, 1328] on div "Broadsheet / PRY 4 B Class Arm Broadsheet Cumulative Third Term 2024-2025 Send …" at bounding box center [462, 694] width 561 height 1388
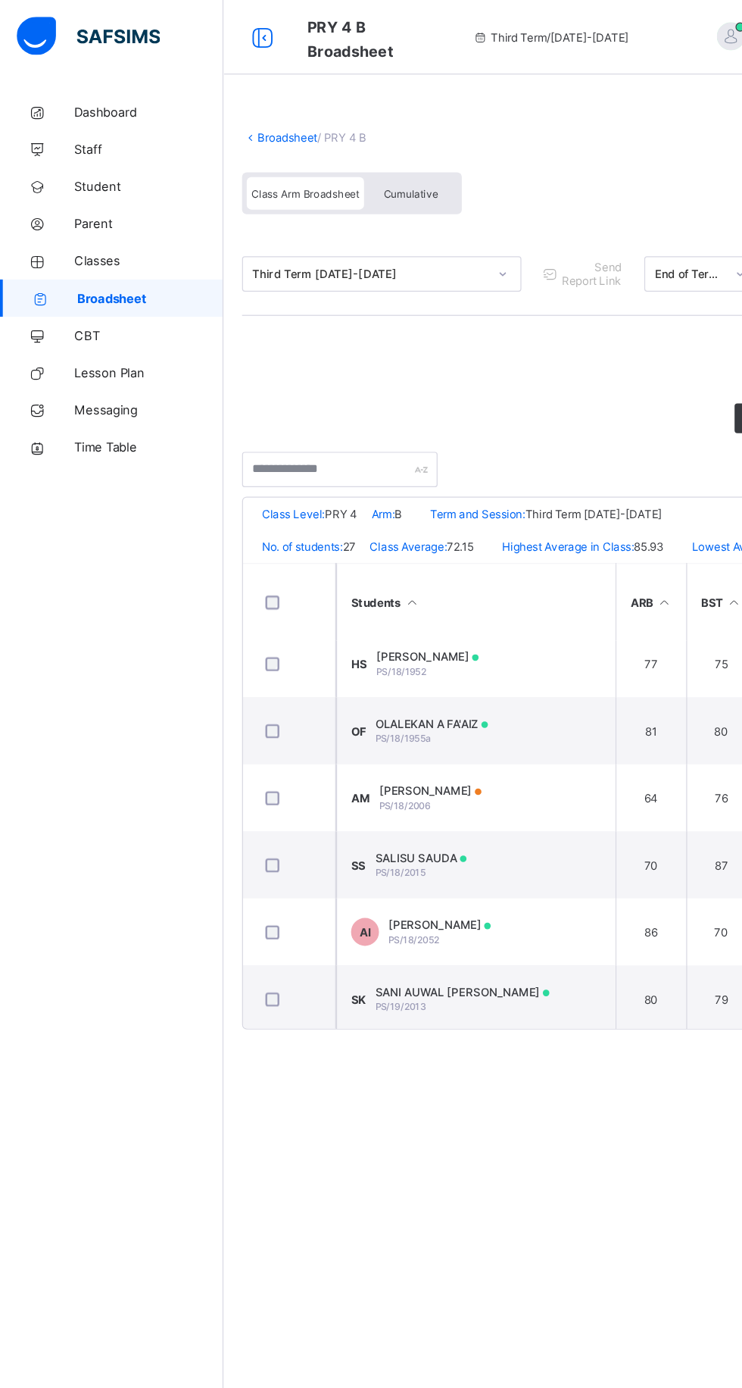
click at [110, 240] on span "Broadsheet" at bounding box center [122, 242] width 119 height 12
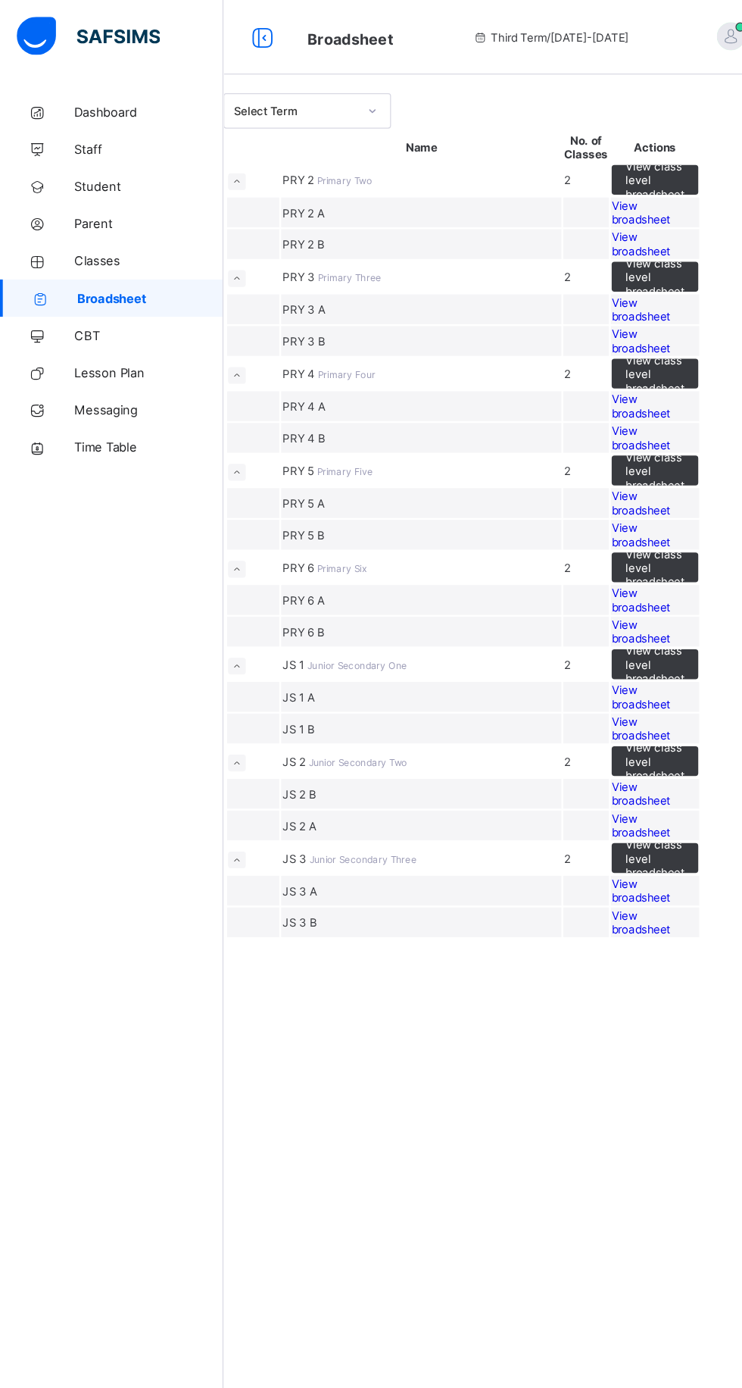
click at [464, 546] on span "2" at bounding box center [461, 540] width 5 height 11
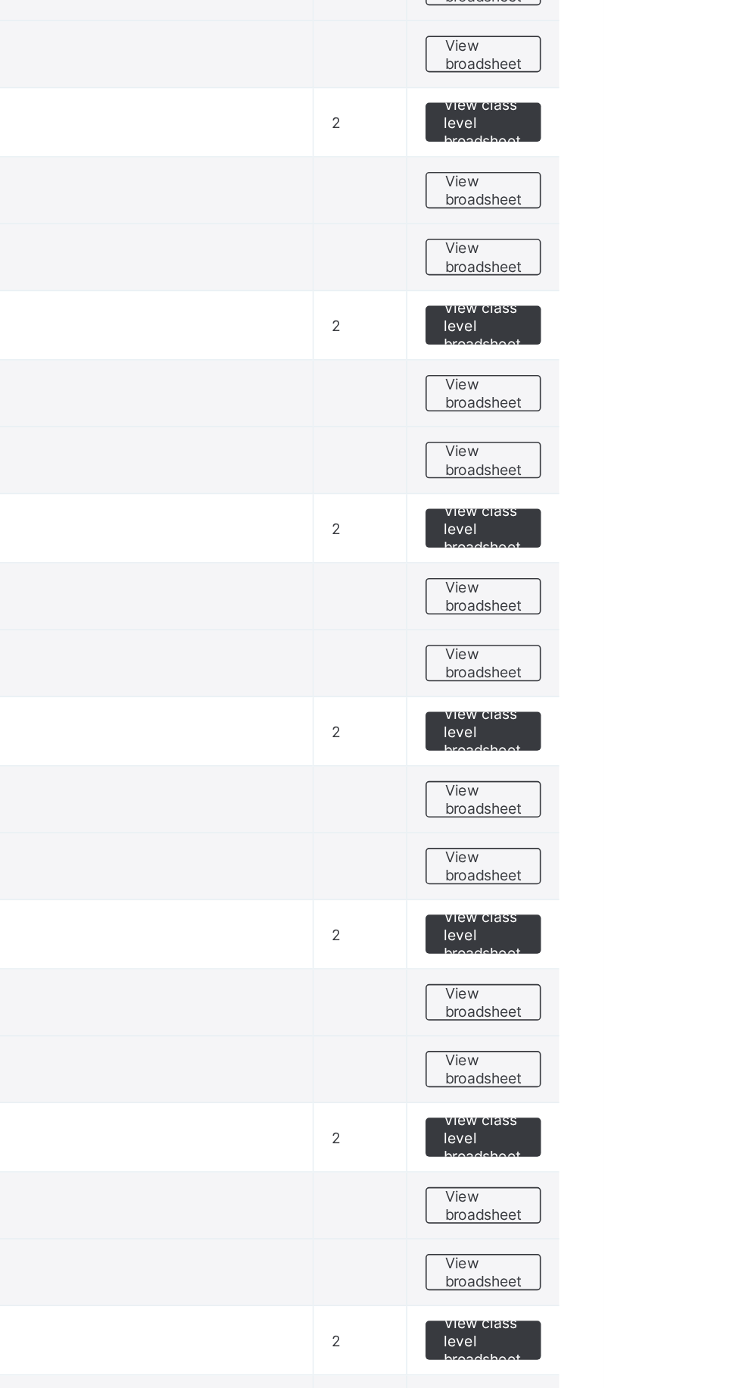
click at [665, 667] on span "View broadsheet" at bounding box center [668, 674] width 48 height 23
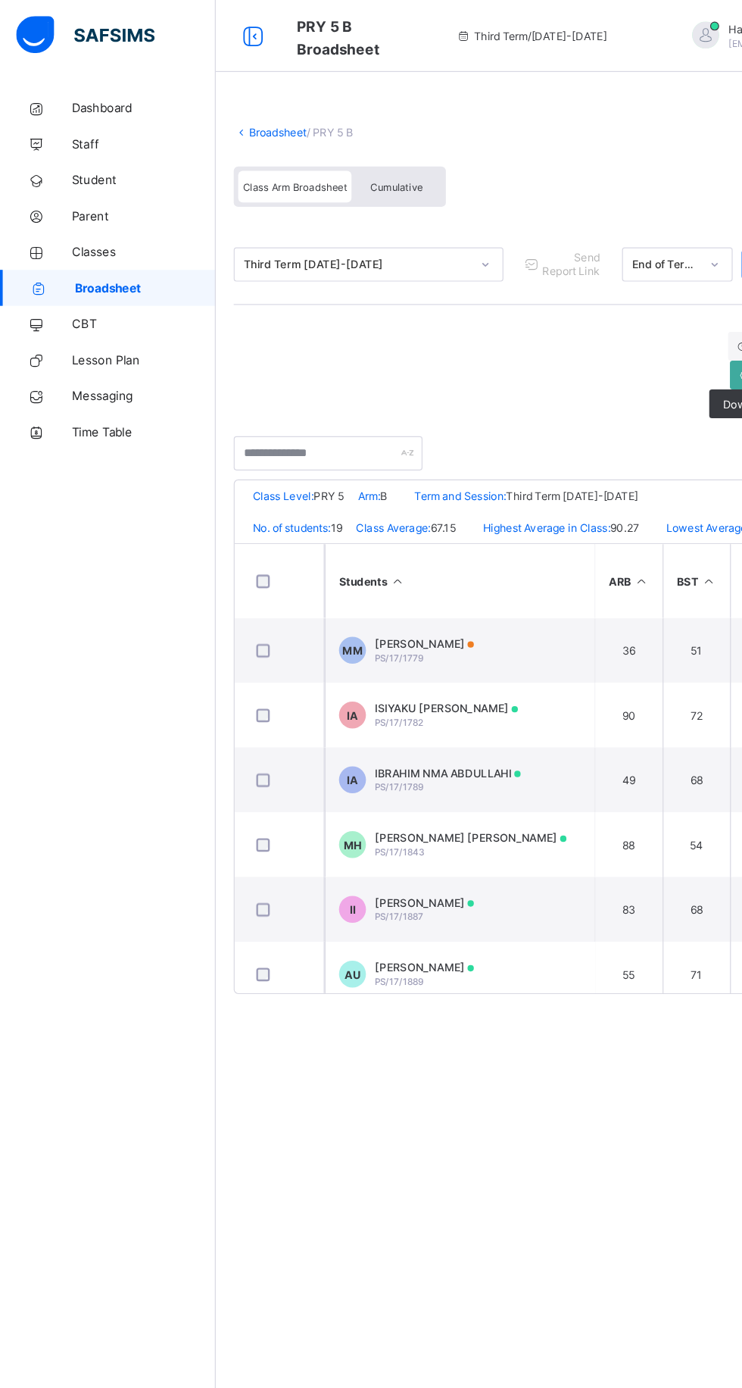
click at [119, 212] on span "Classes" at bounding box center [121, 212] width 121 height 12
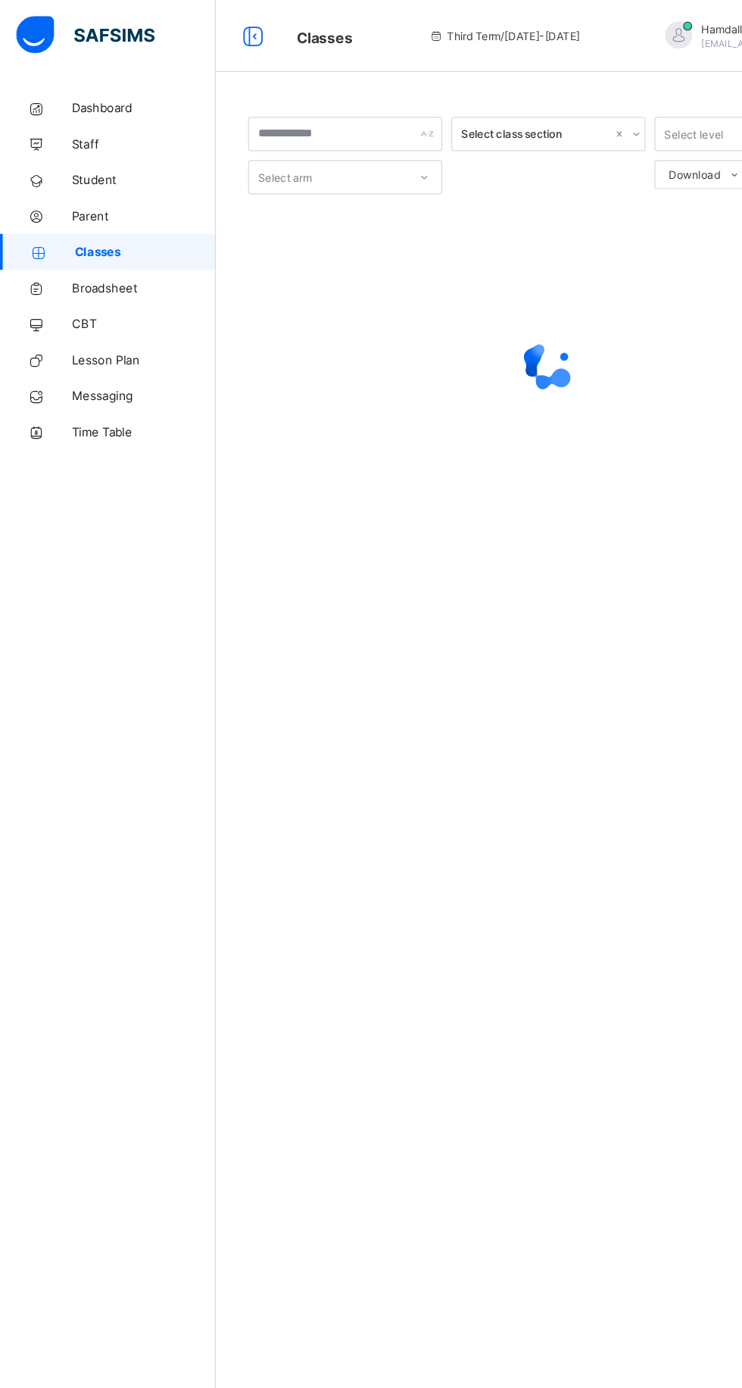
click at [107, 242] on span "Broadsheet" at bounding box center [121, 242] width 121 height 12
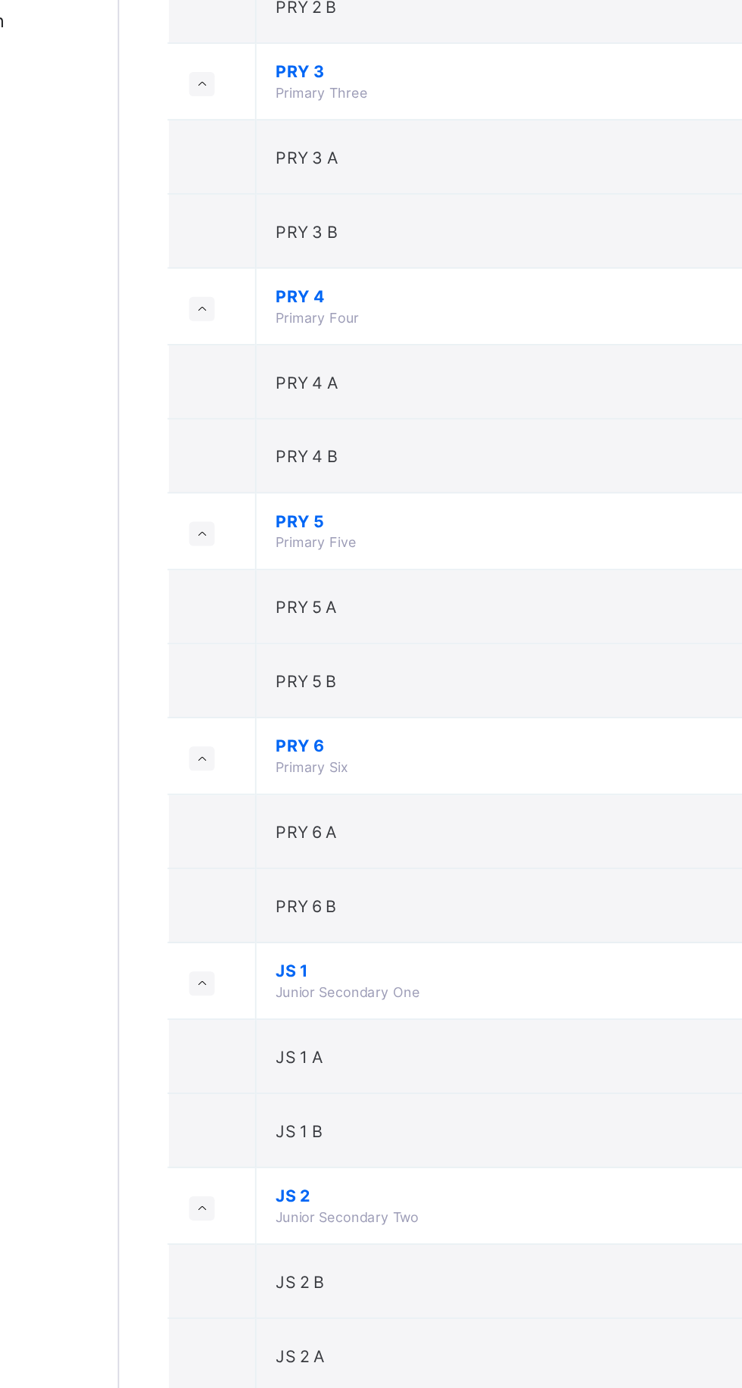
click at [514, 992] on td "JS 2 B" at bounding box center [410, 1013] width 304 height 42
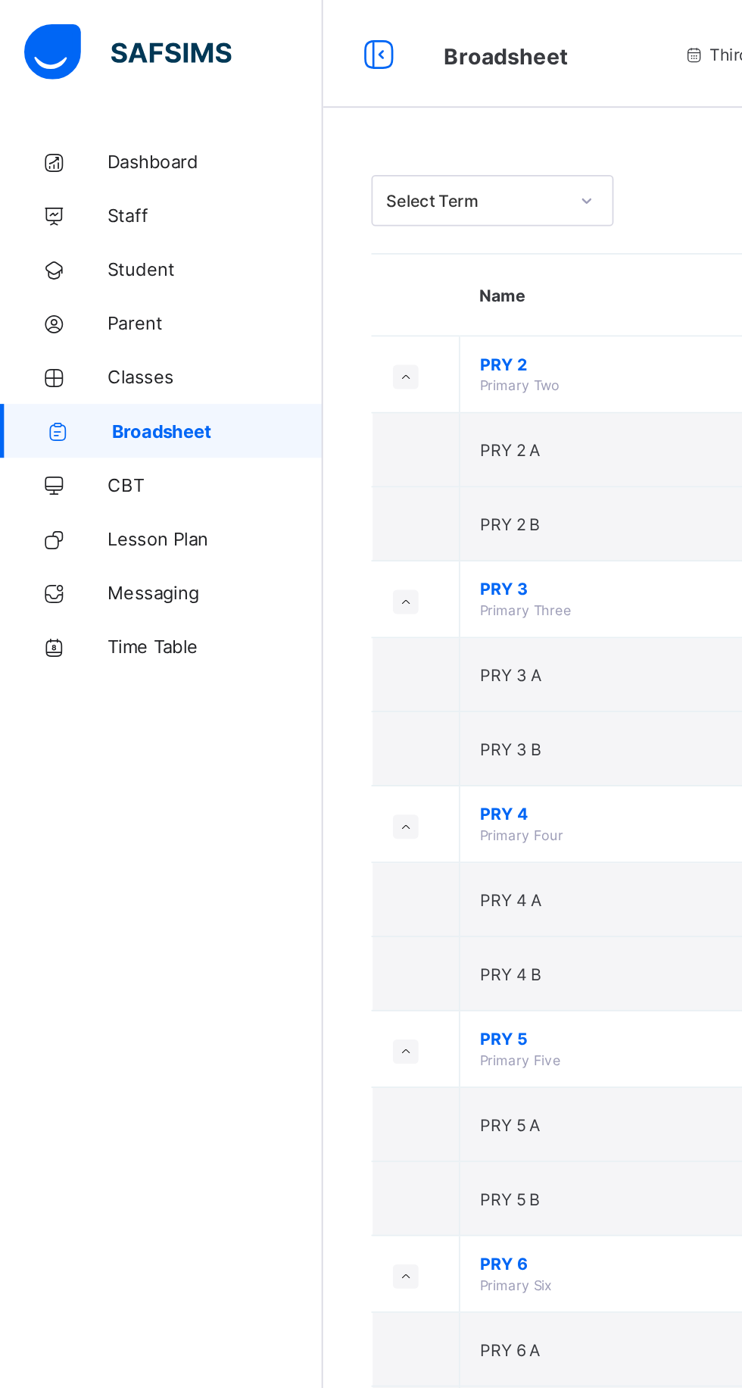
click at [95, 151] on span "Student" at bounding box center [121, 151] width 121 height 12
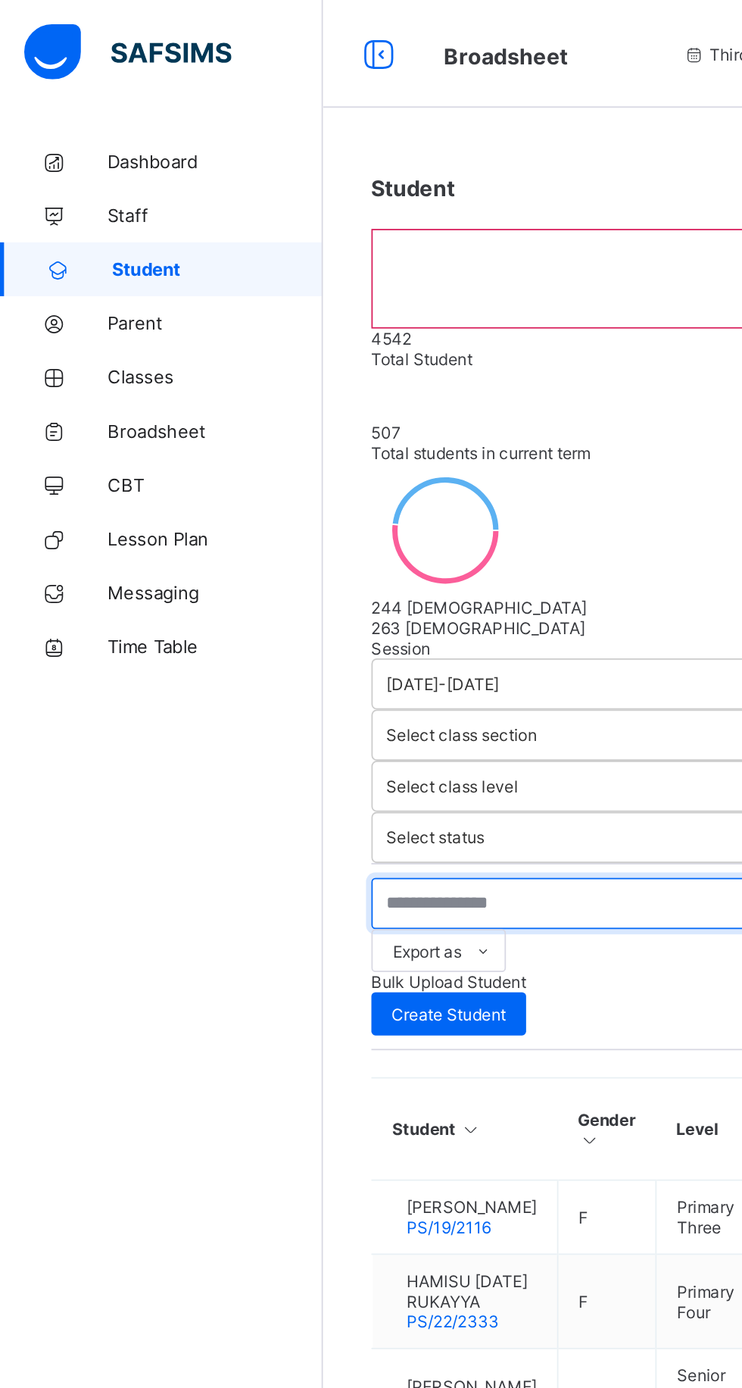
click at [315, 503] on input "text" at bounding box center [322, 508] width 227 height 29
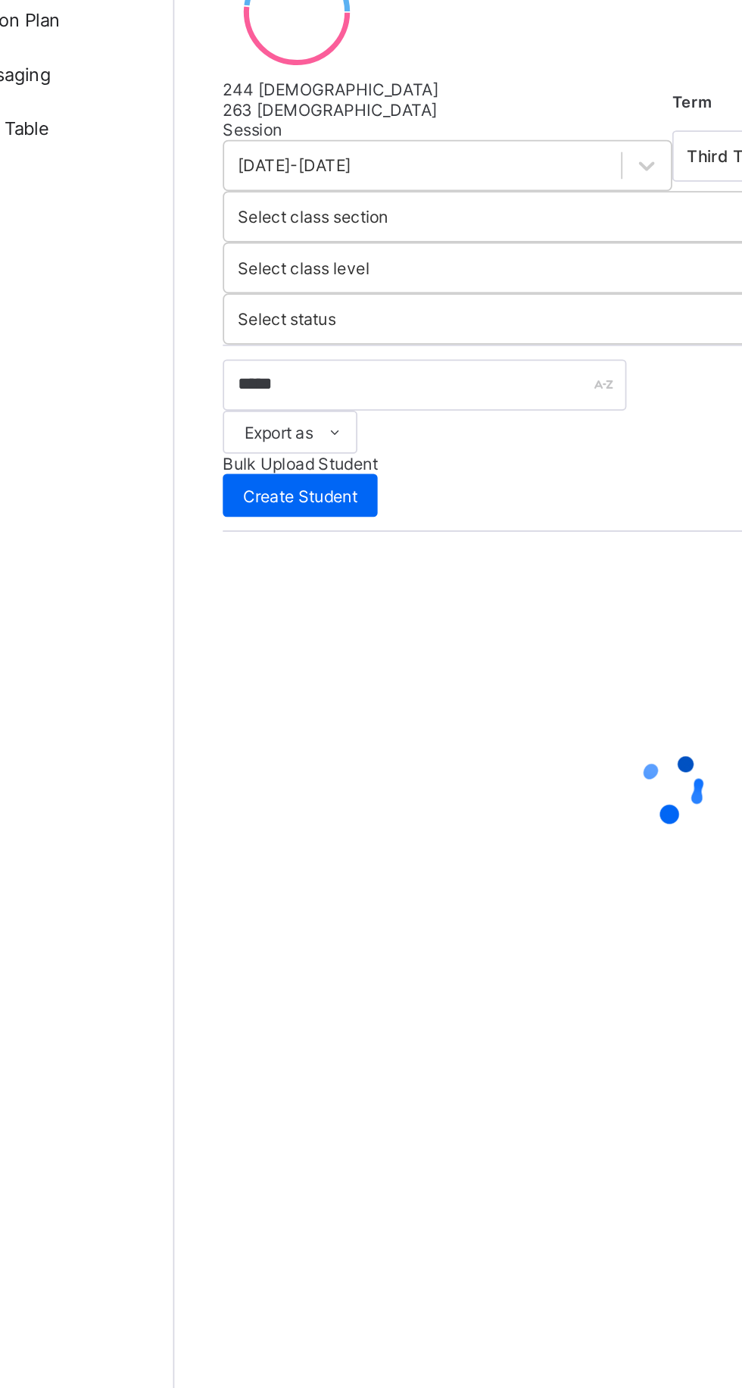
click at [450, 790] on div at bounding box center [462, 735] width 506 height 288
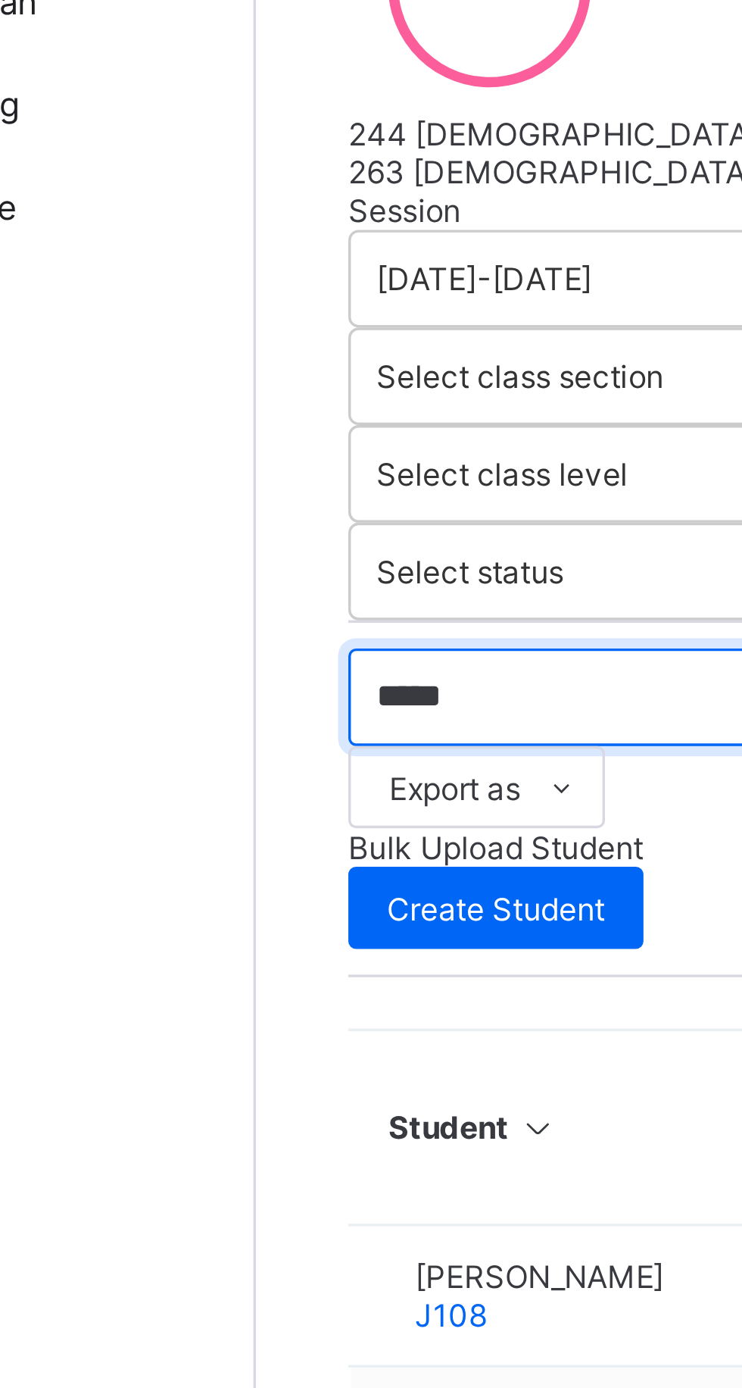
click at [274, 507] on input "*****" at bounding box center [322, 508] width 227 height 29
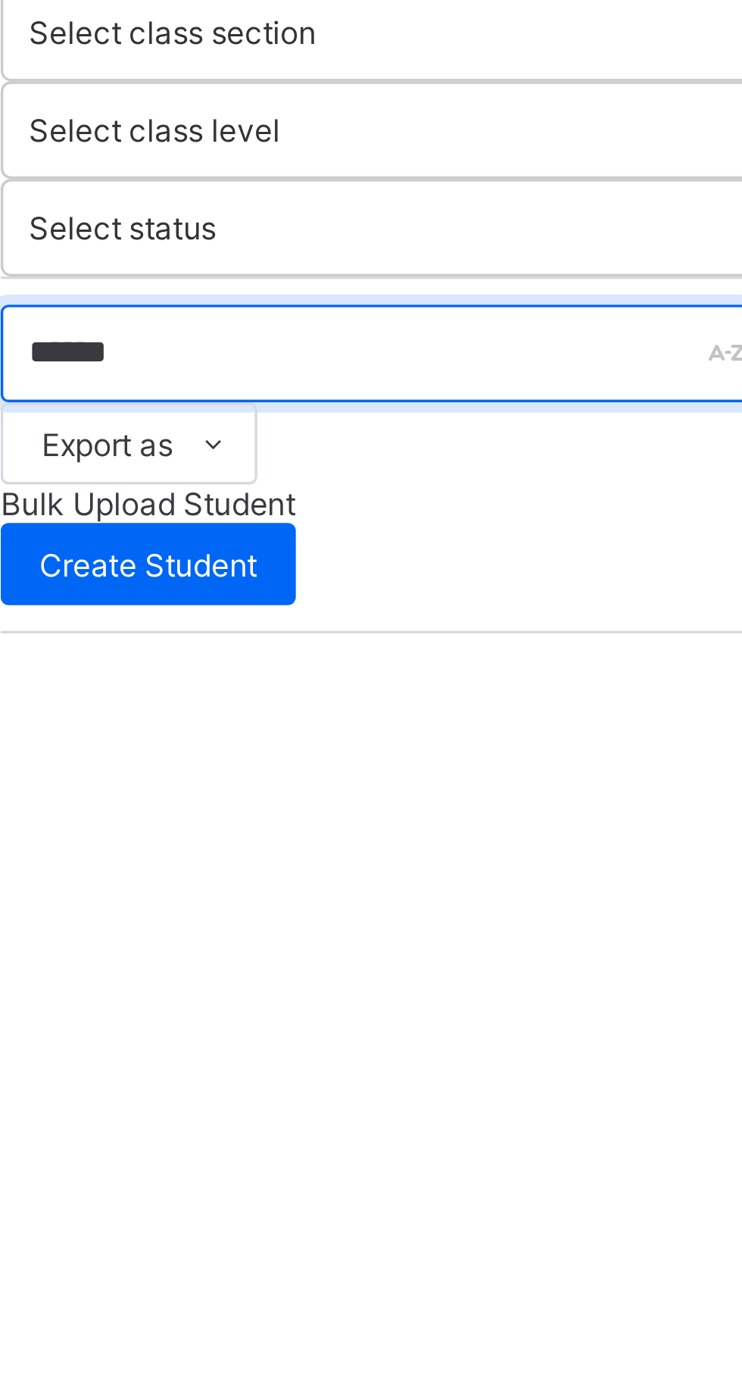
type input "******"
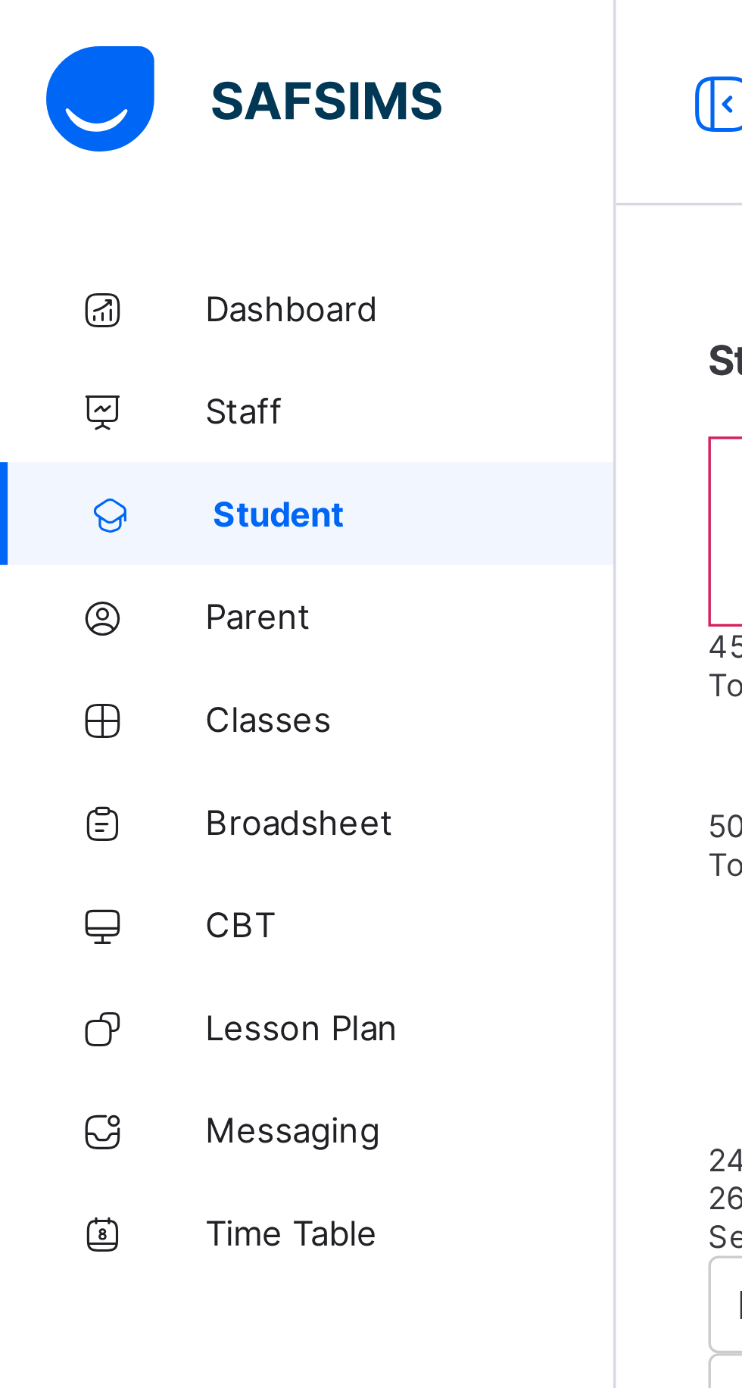
click at [101, 214] on span "Classes" at bounding box center [121, 212] width 121 height 12
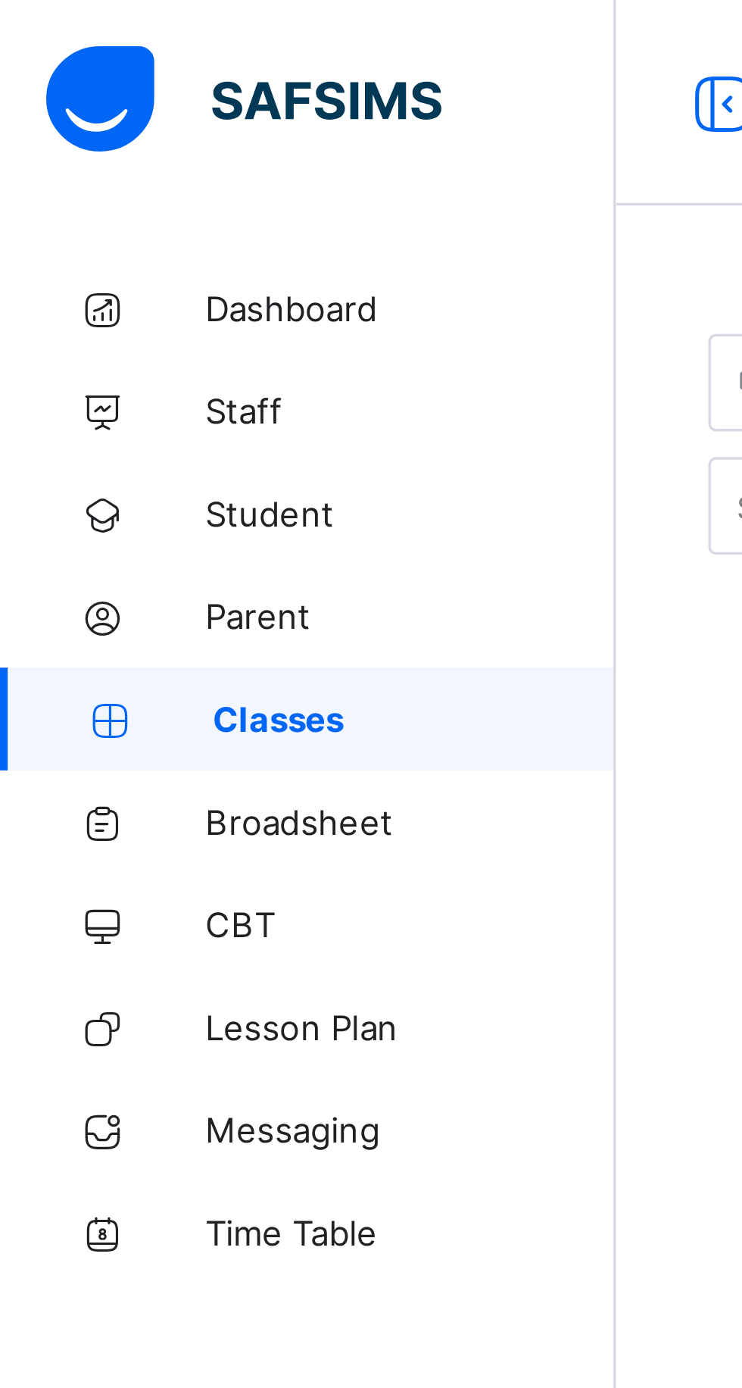
click at [118, 241] on span "Broadsheet" at bounding box center [121, 242] width 121 height 12
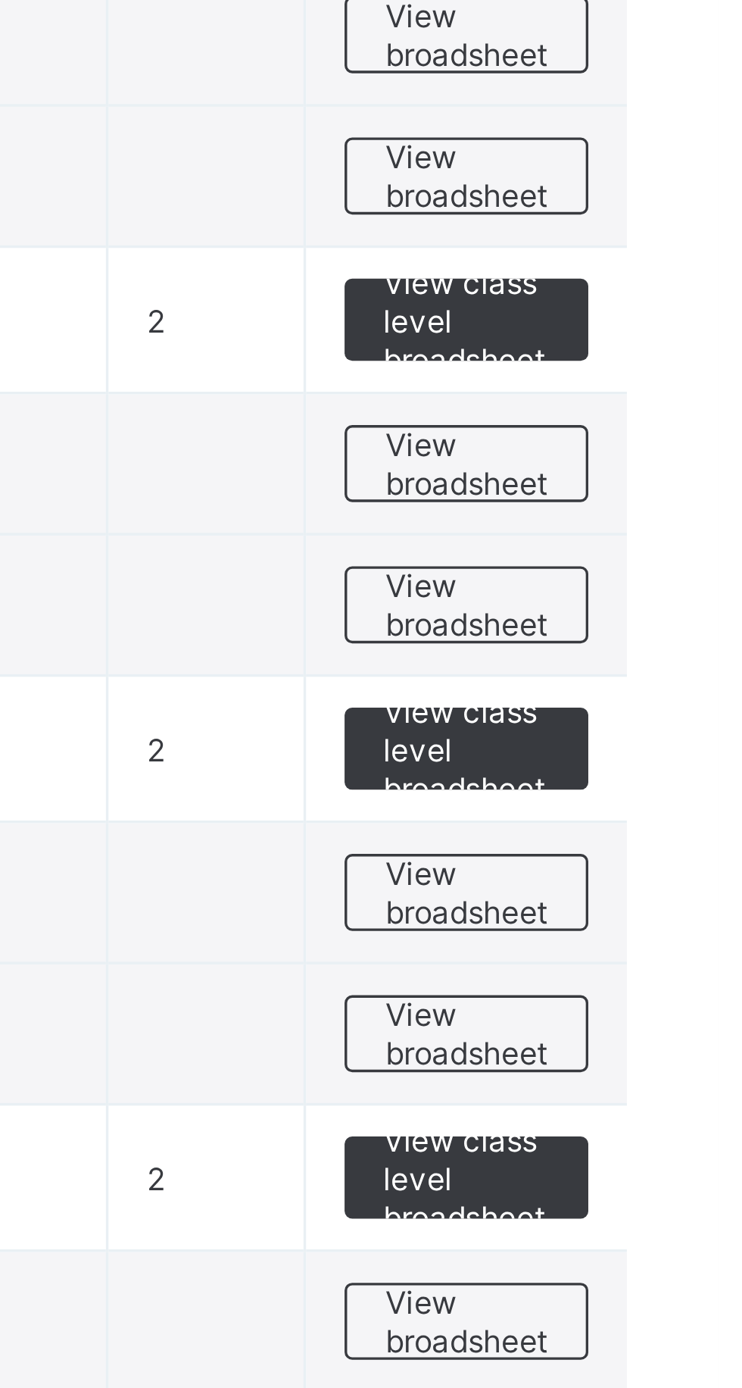
click at [669, 502] on span "View broadsheet" at bounding box center [668, 506] width 48 height 23
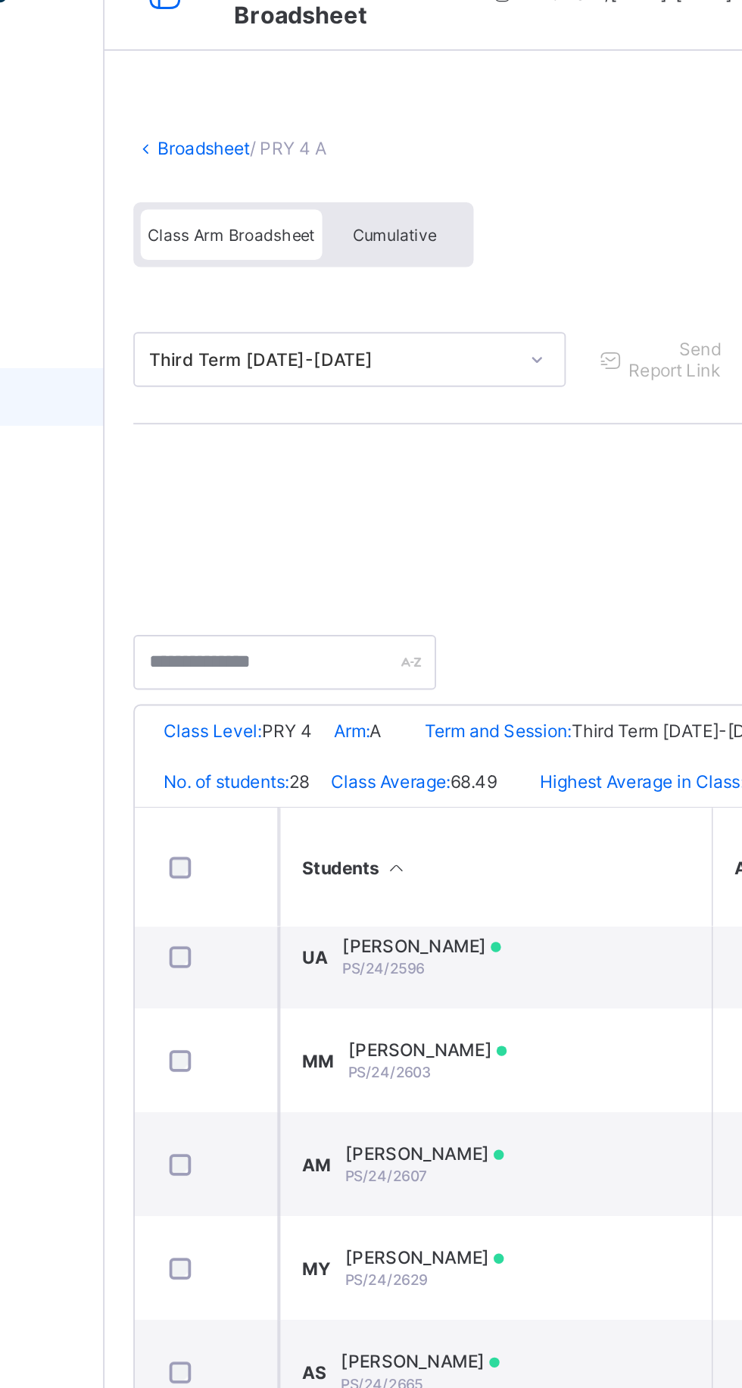
scroll to position [1216, 0]
click at [393, 595] on div "Muhammad Imhowuhogho Mustapha PS/24/2603" at bounding box center [351, 591] width 83 height 23
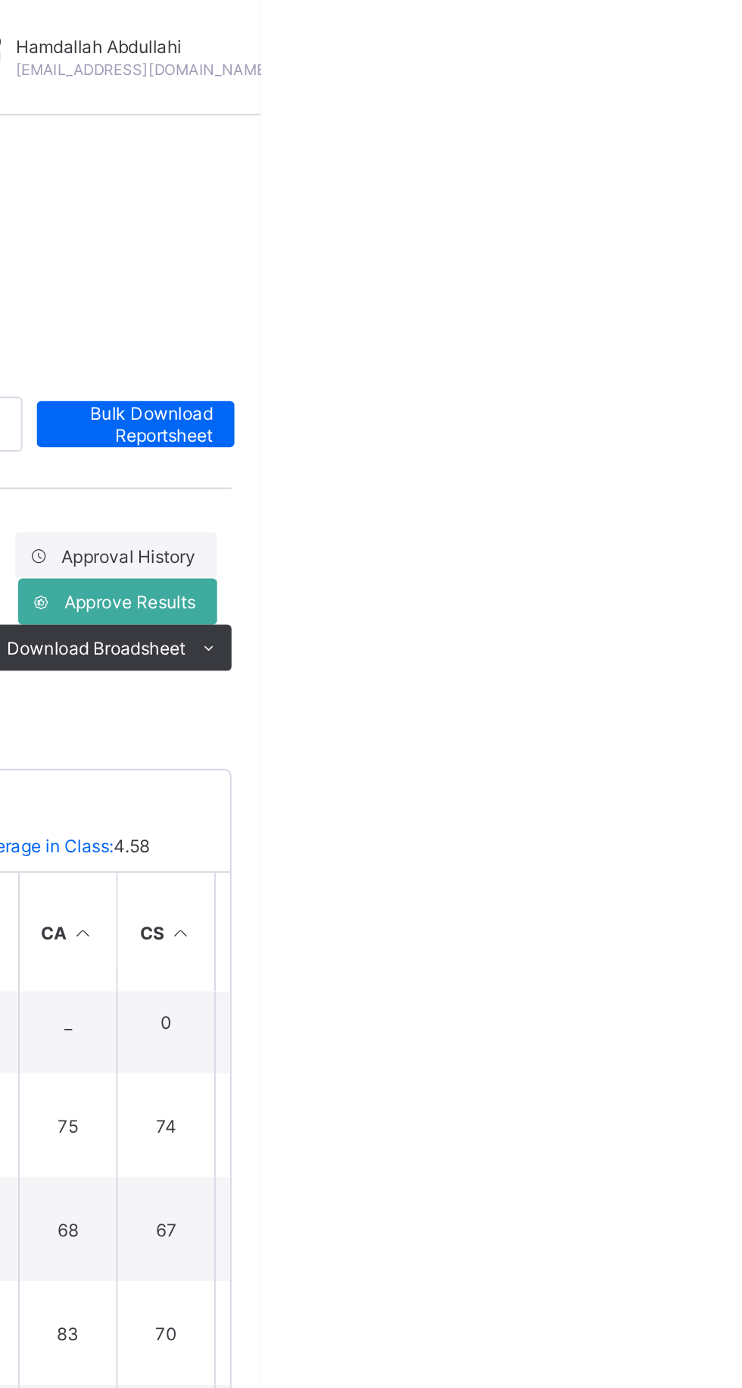
scroll to position [0, 0]
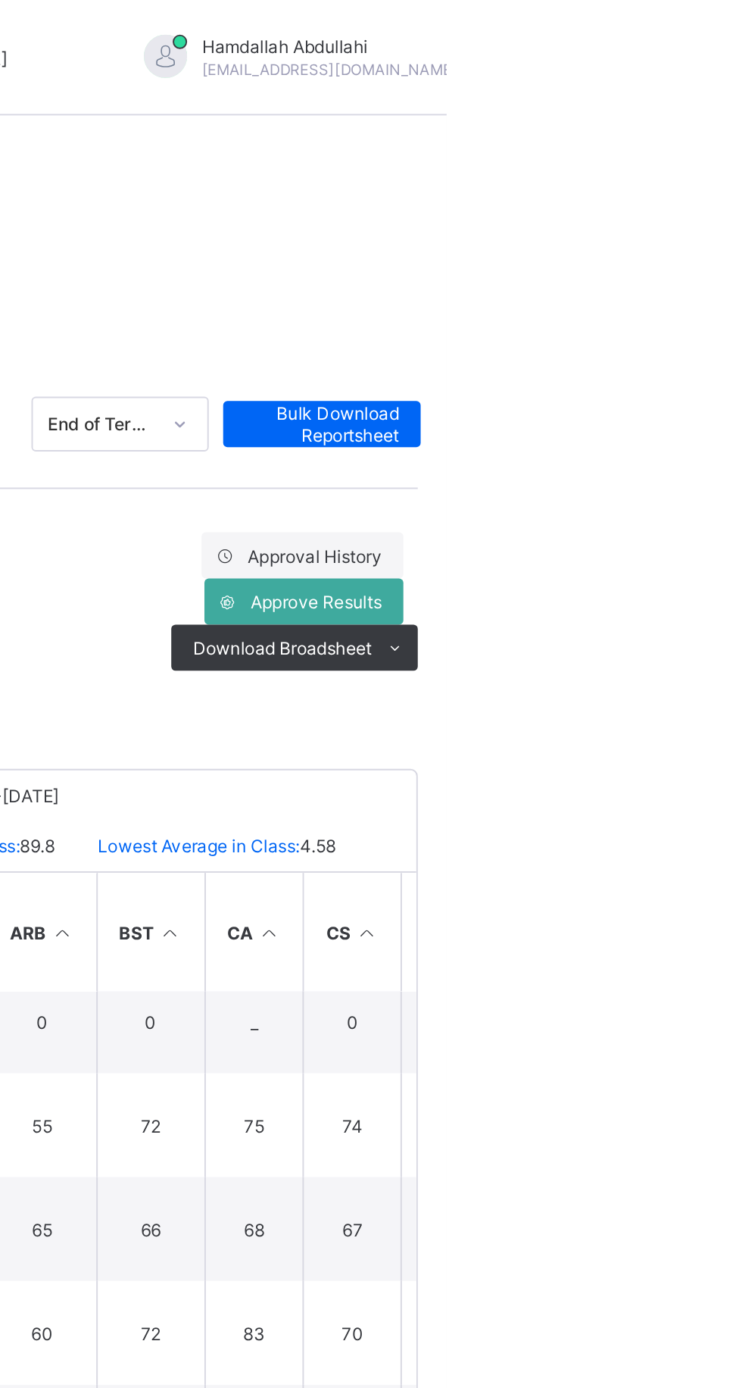
click at [680, 867] on span "View Reportsheet" at bounding box center [647, 878] width 67 height 23
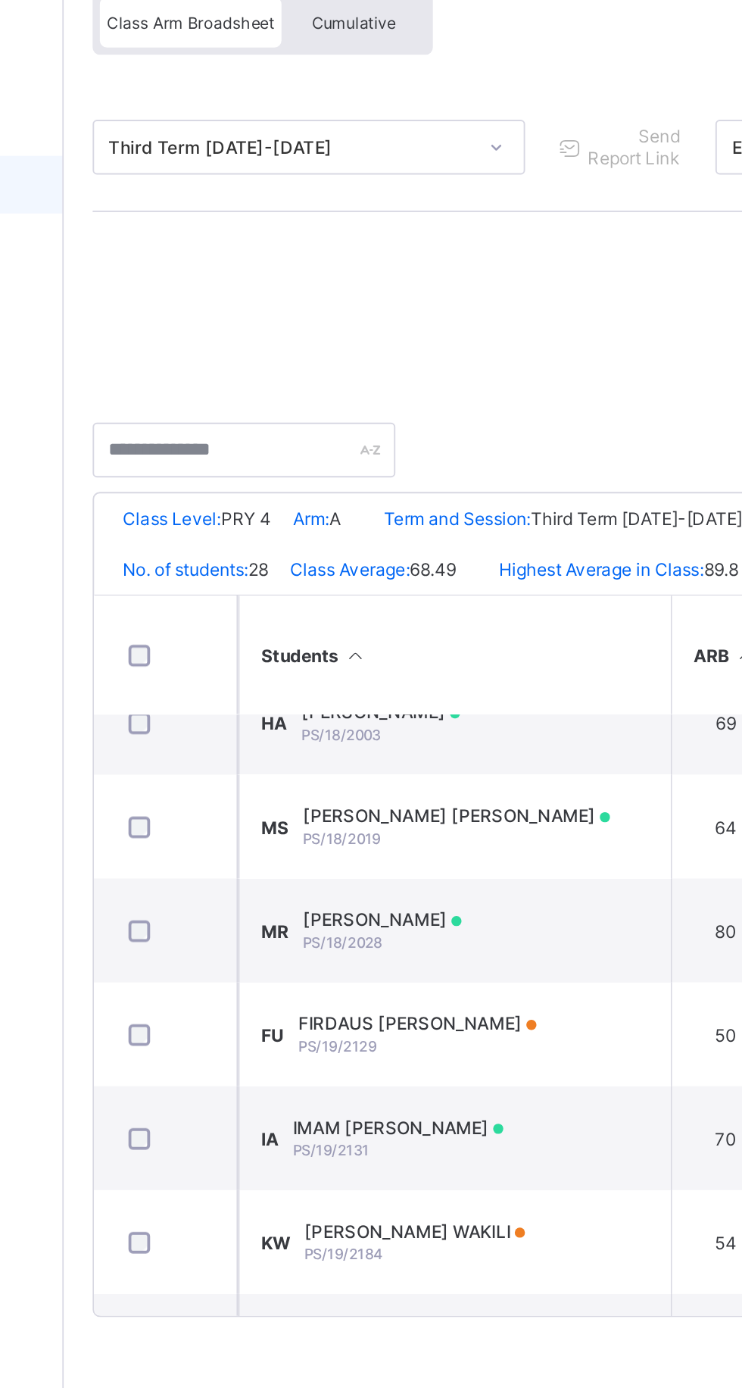
scroll to position [42, 0]
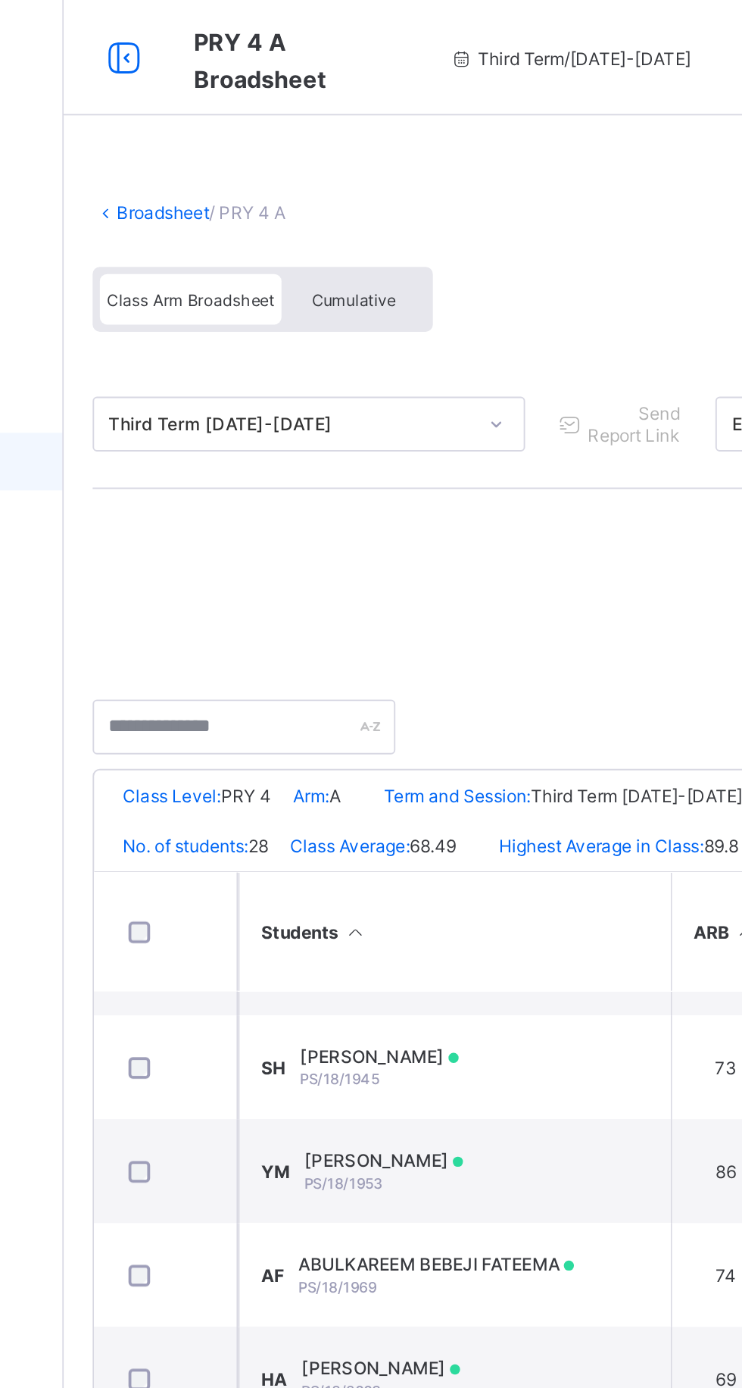
click at [246, 112] on link "Broadsheet" at bounding box center [234, 111] width 48 height 11
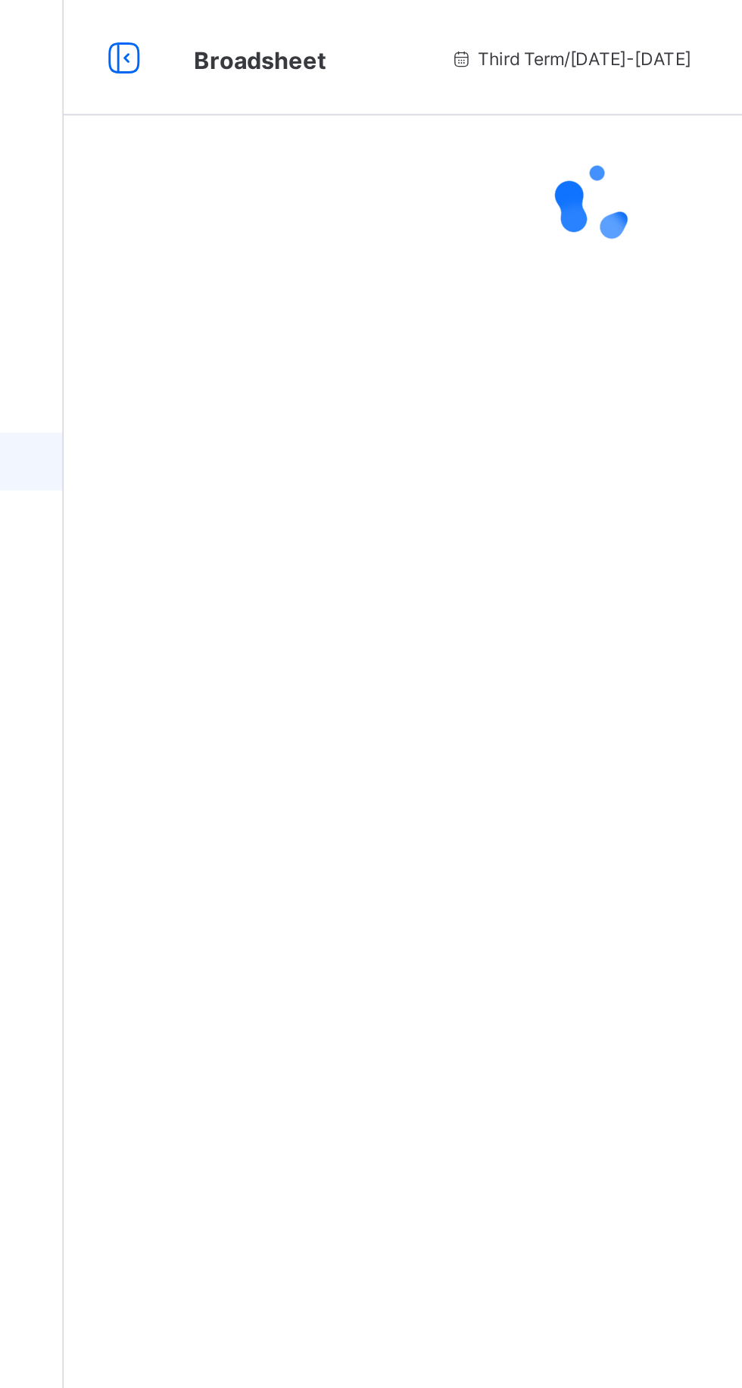
click at [519, 239] on div at bounding box center [462, 694] width 561 height 1388
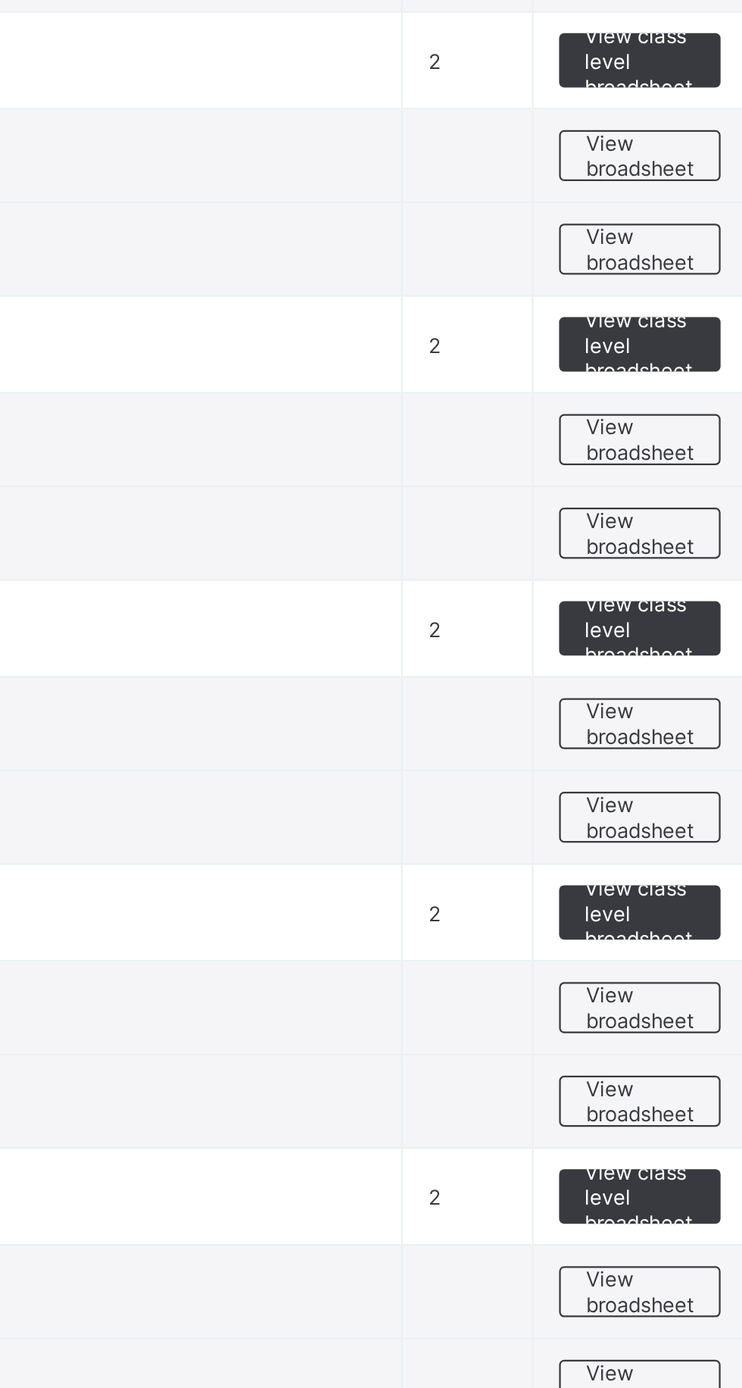
click at [661, 916] on span "View broadsheet" at bounding box center [668, 927] width 48 height 23
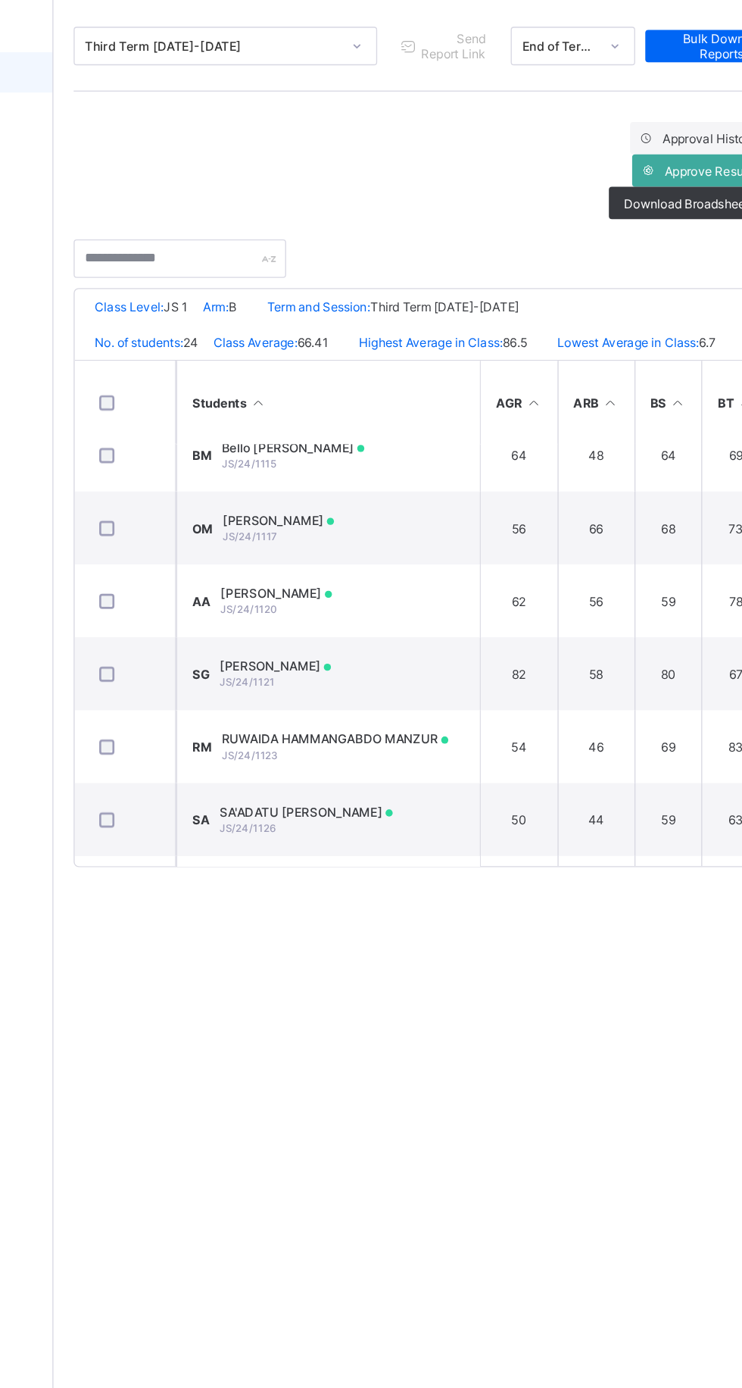
scroll to position [951, 0]
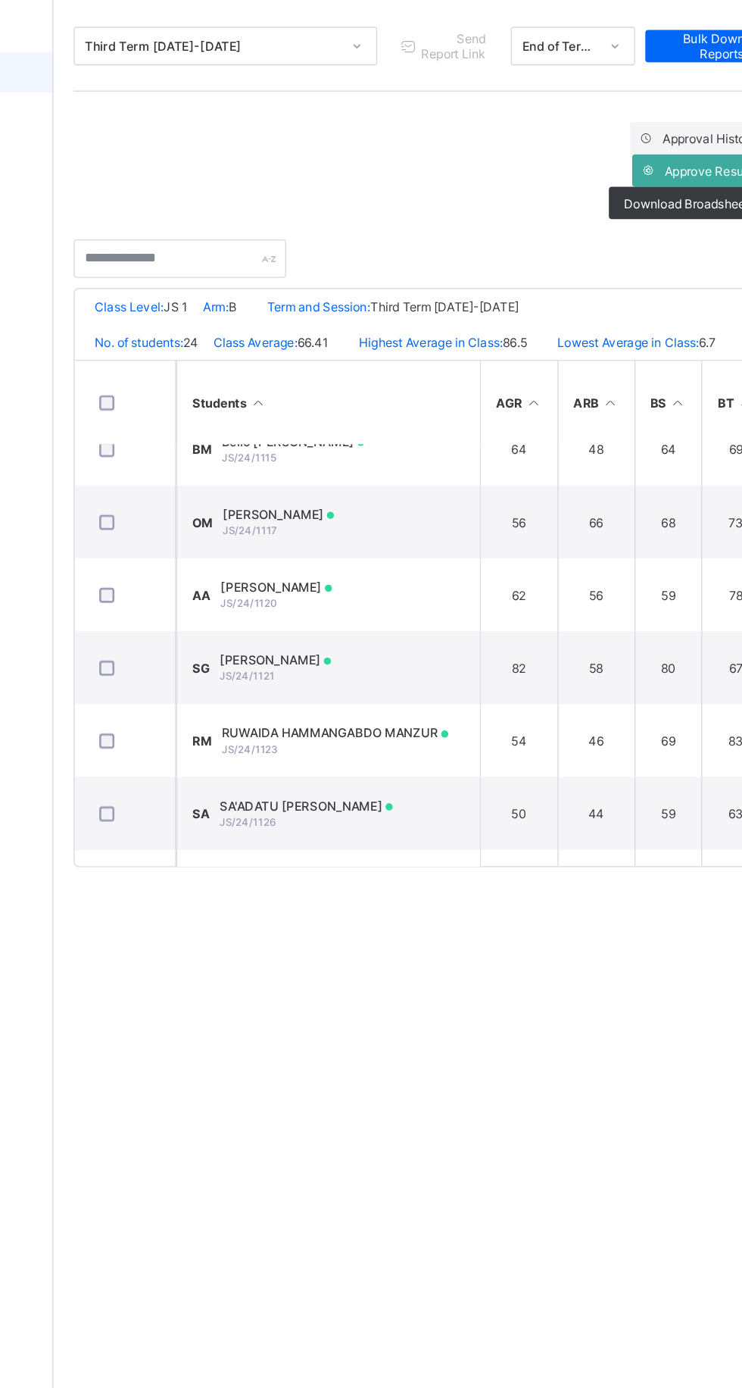
click at [449, 567] on td "OM Oshoke Ibrahim Mustapha JS/24/1117" at bounding box center [386, 578] width 227 height 55
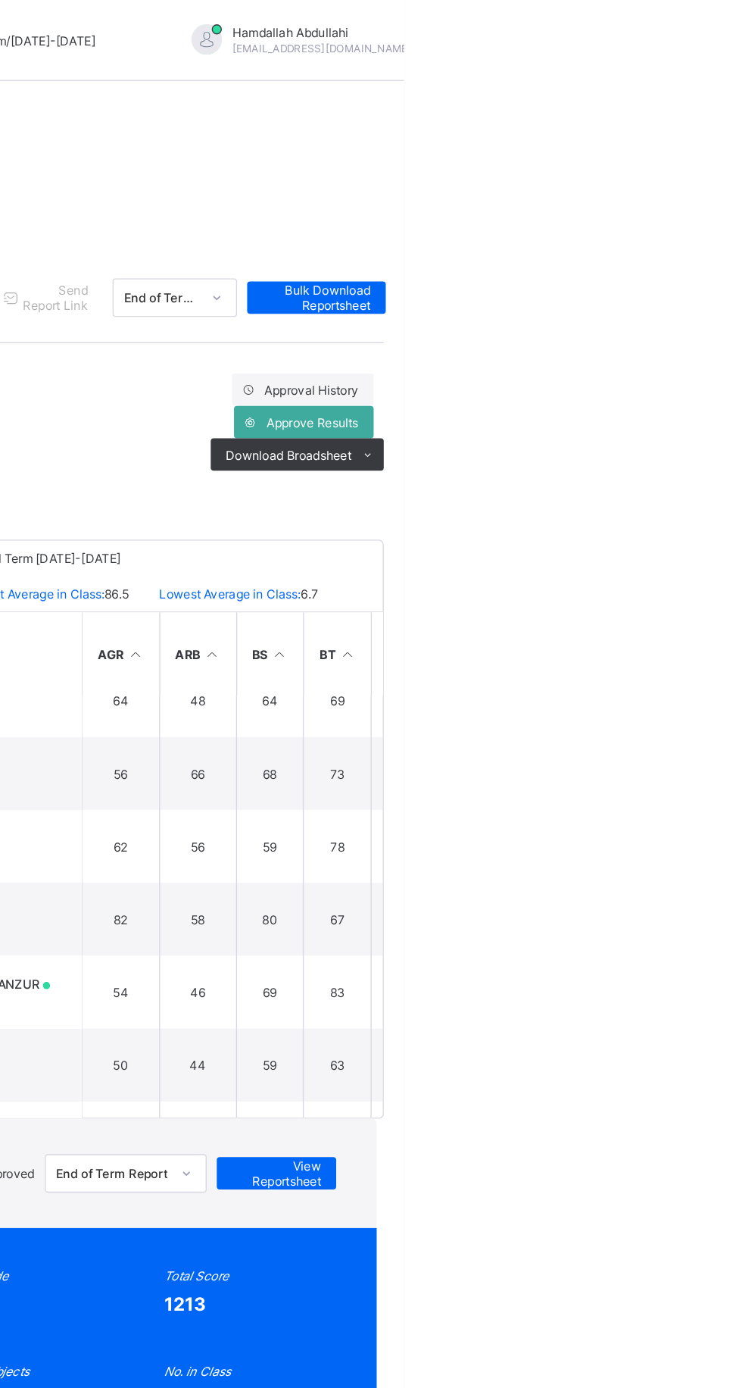
scroll to position [0, 0]
click at [680, 867] on span "View Reportsheet" at bounding box center [647, 878] width 67 height 23
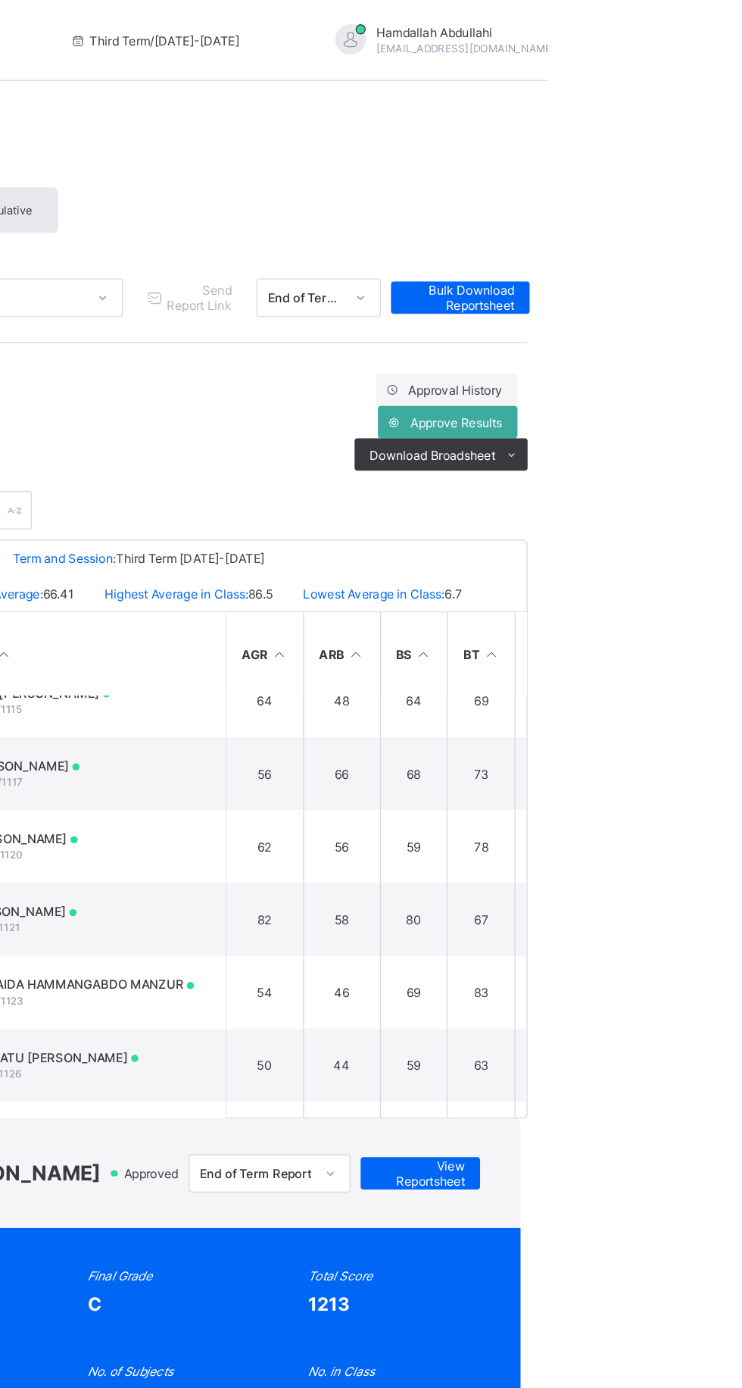
click at [361, 1039] on div "67.39" at bounding box center [297, 1047] width 129 height 16
click at [361, 1020] on div "Final Average 67.39" at bounding box center [297, 1037] width 129 height 35
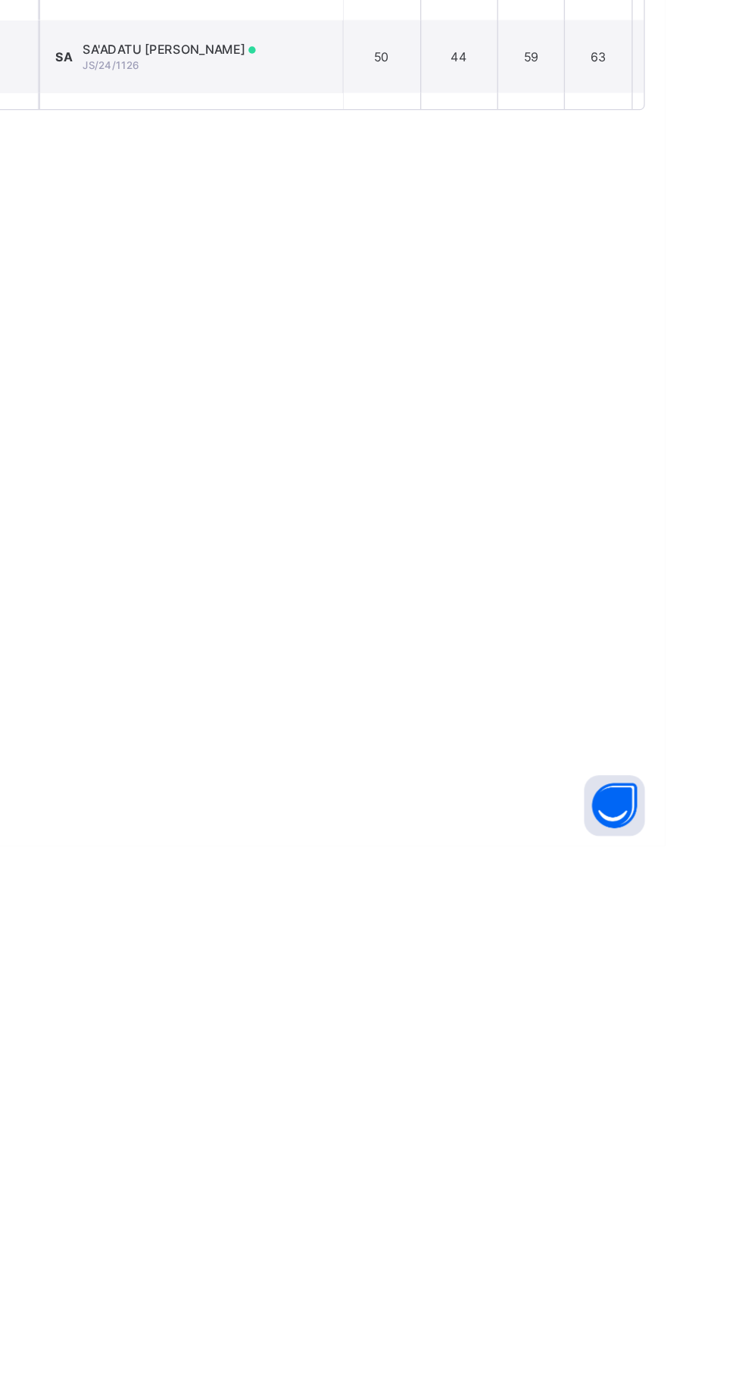
click at [742, 1172] on html "JS 1 B Broadsheet Third Term / 2024-2025 Hamdallah Abdullahi abdullahihamdallah…" at bounding box center [371, 694] width 742 height 1388
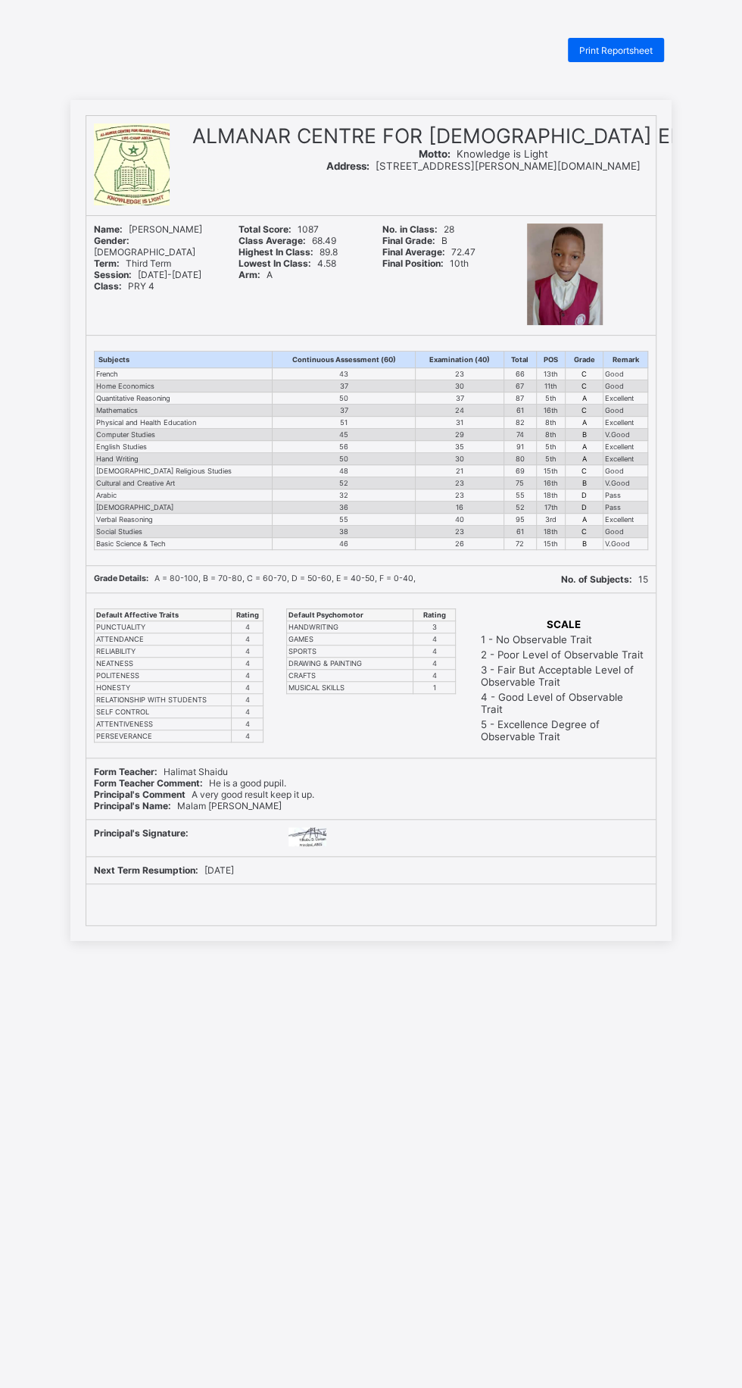
click at [609, 49] on span "Print Reportsheet" at bounding box center [616, 50] width 73 height 11
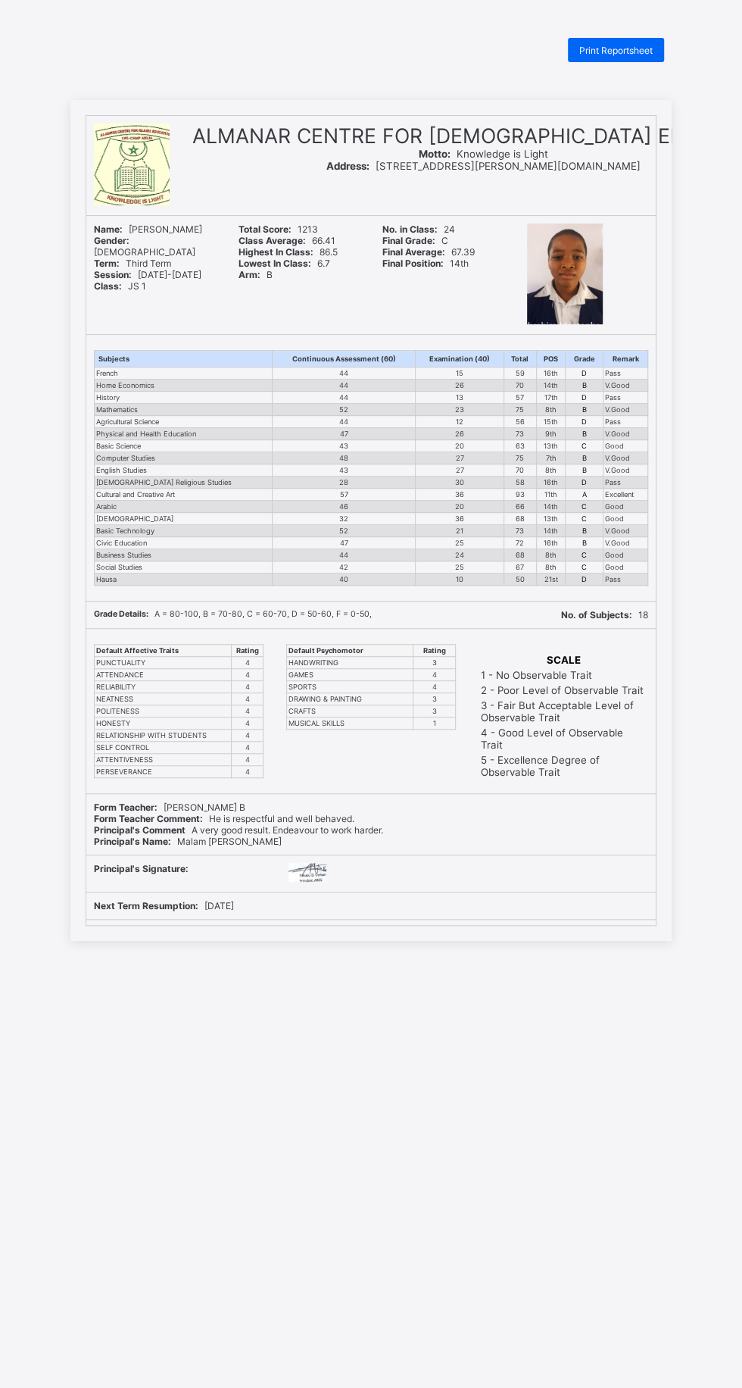
click at [616, 44] on div "Print Reportsheet" at bounding box center [616, 50] width 96 height 24
